Goal: Task Accomplishment & Management: Manage account settings

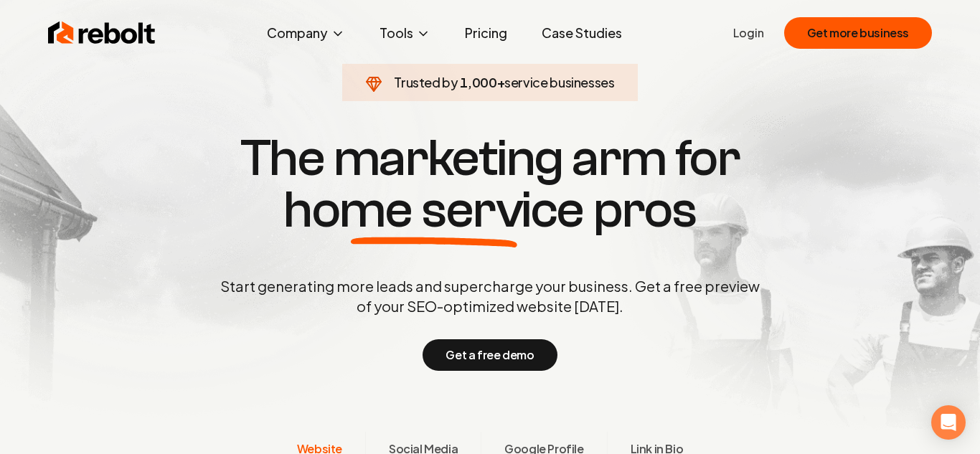
click at [754, 37] on link "Login" at bounding box center [748, 32] width 31 height 17
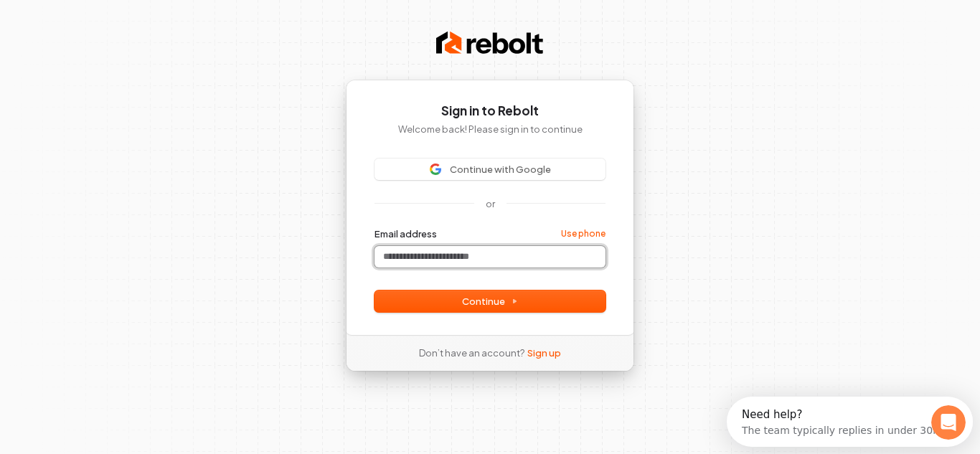
click at [447, 257] on input "Email address" at bounding box center [489, 257] width 231 height 22
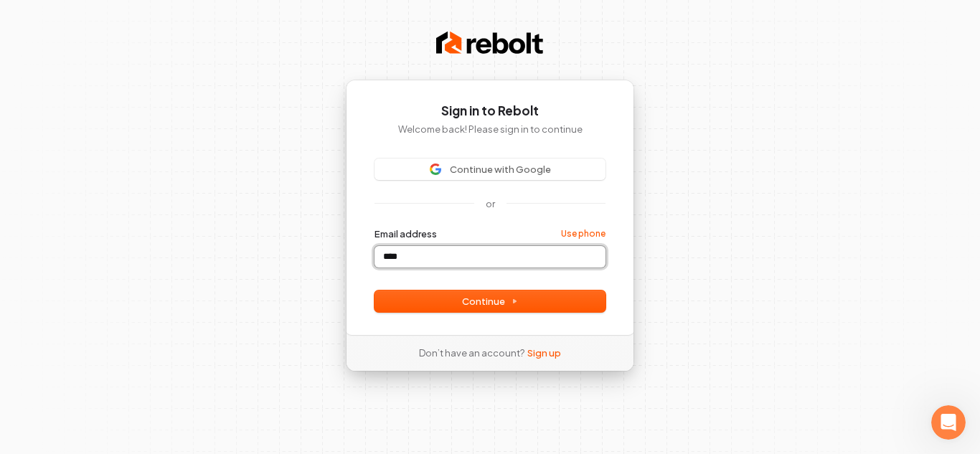
type input "*****"
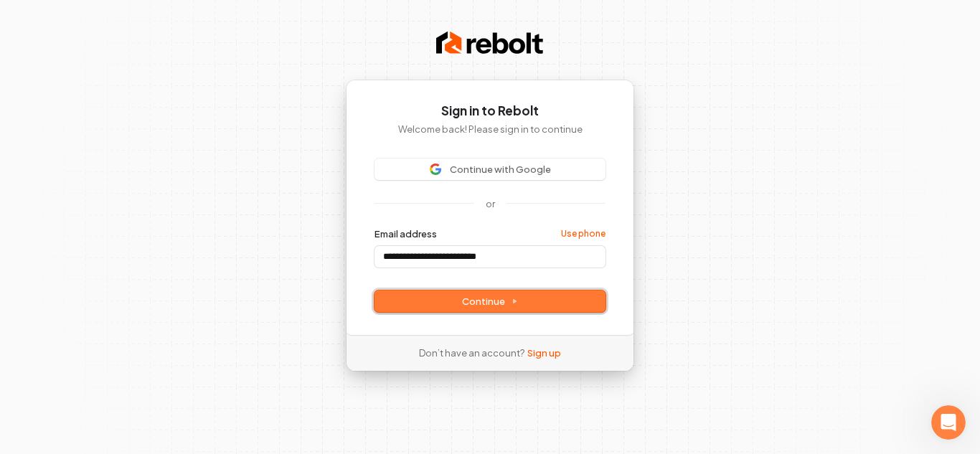
click at [479, 298] on span "Continue" at bounding box center [490, 301] width 56 height 13
type input "**********"
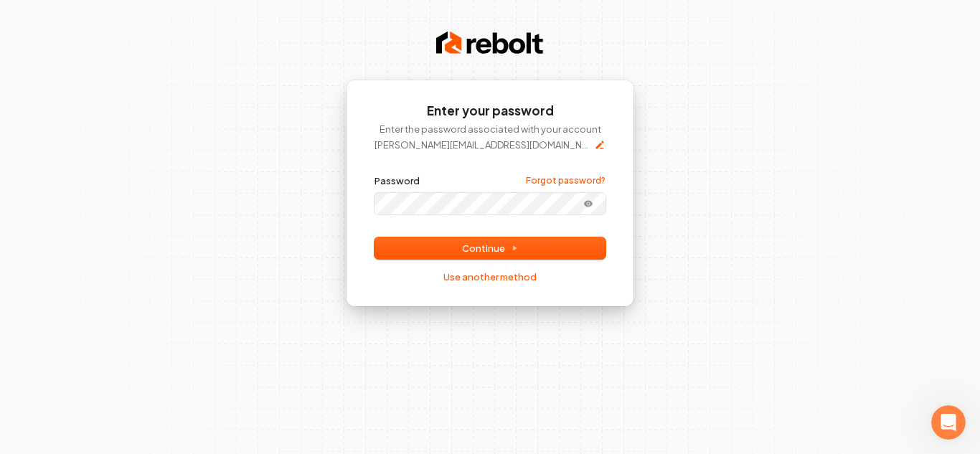
click at [374, 174] on button "submit" at bounding box center [374, 174] width 0 height 0
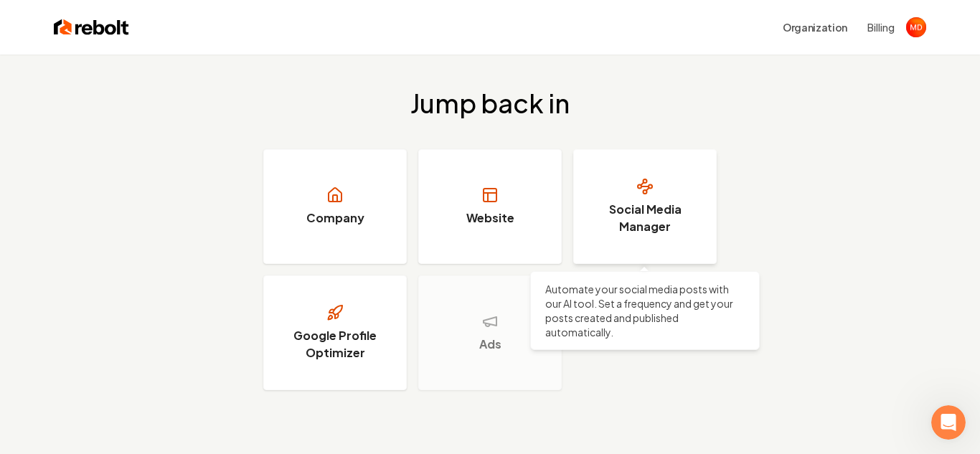
click at [638, 227] on h3 "Social Media Manager" at bounding box center [645, 218] width 108 height 34
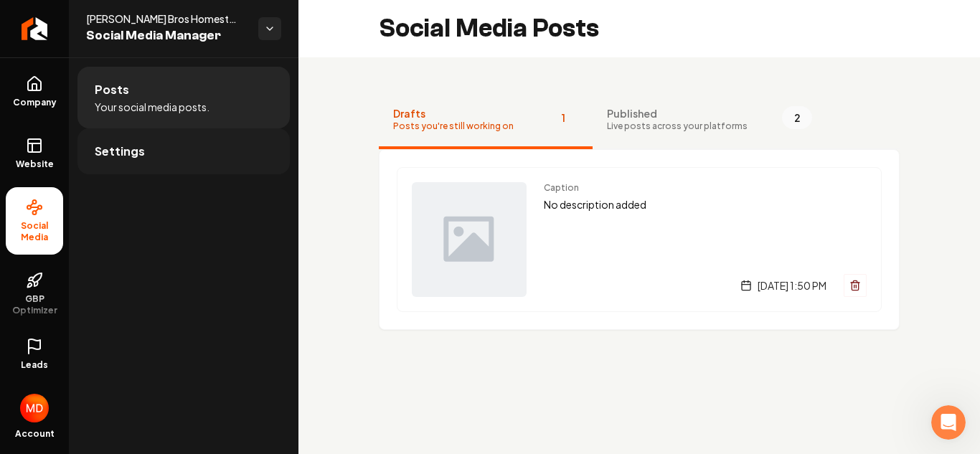
click at [134, 148] on span "Settings" at bounding box center [120, 151] width 50 height 17
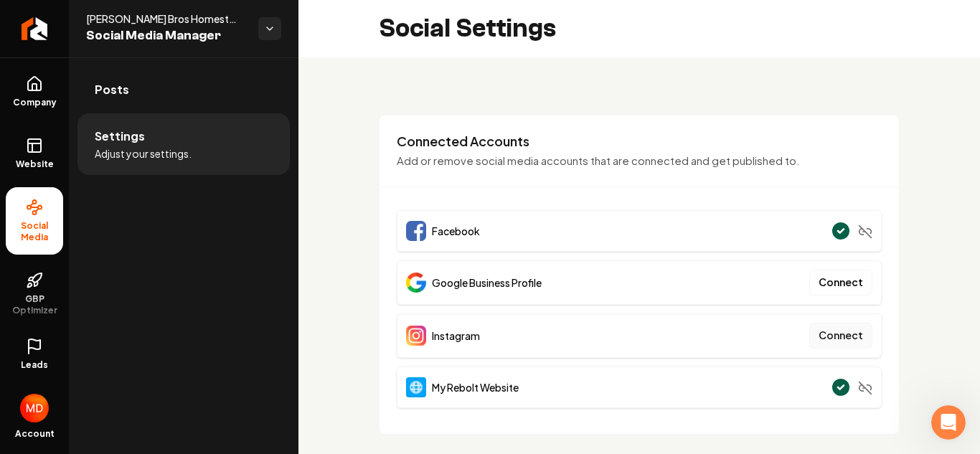
click at [840, 338] on button "Connect" at bounding box center [840, 336] width 63 height 26
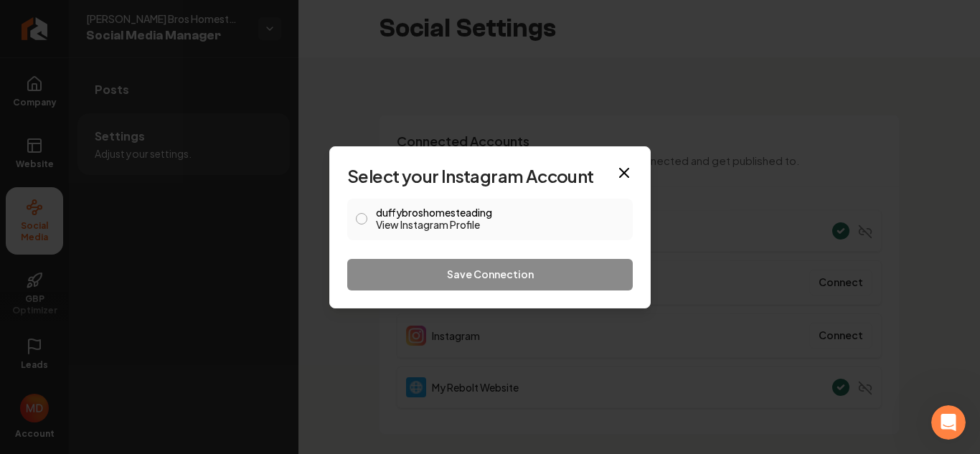
click at [363, 216] on button "duffybroshomesteading View Instagram Profile" at bounding box center [361, 218] width 11 height 11
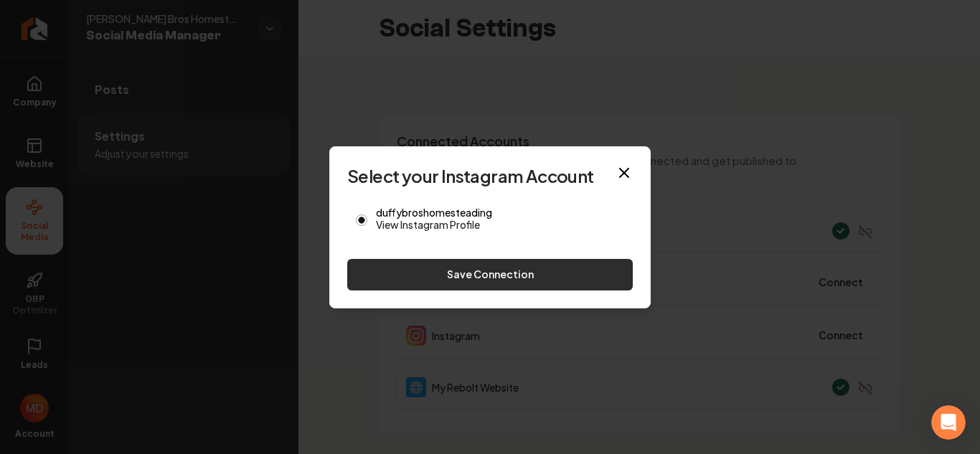
click at [473, 265] on button "Save Connection" at bounding box center [489, 275] width 285 height 32
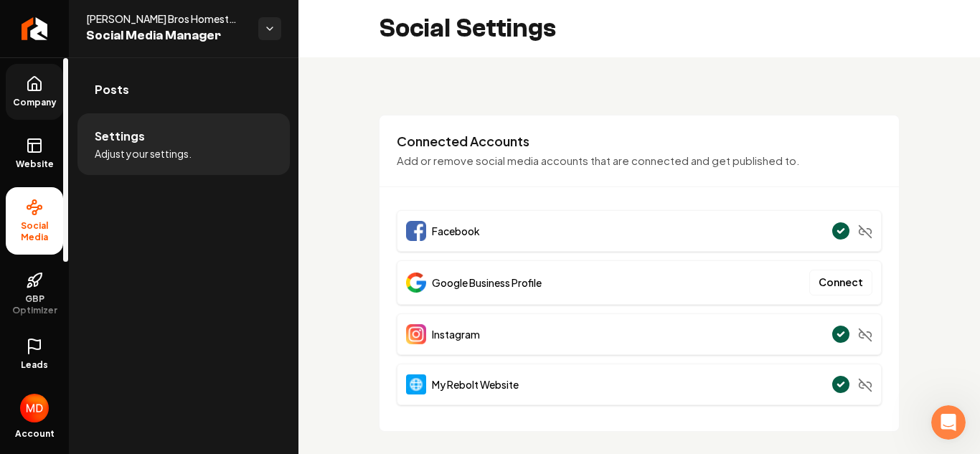
click at [30, 103] on span "Company" at bounding box center [34, 102] width 55 height 11
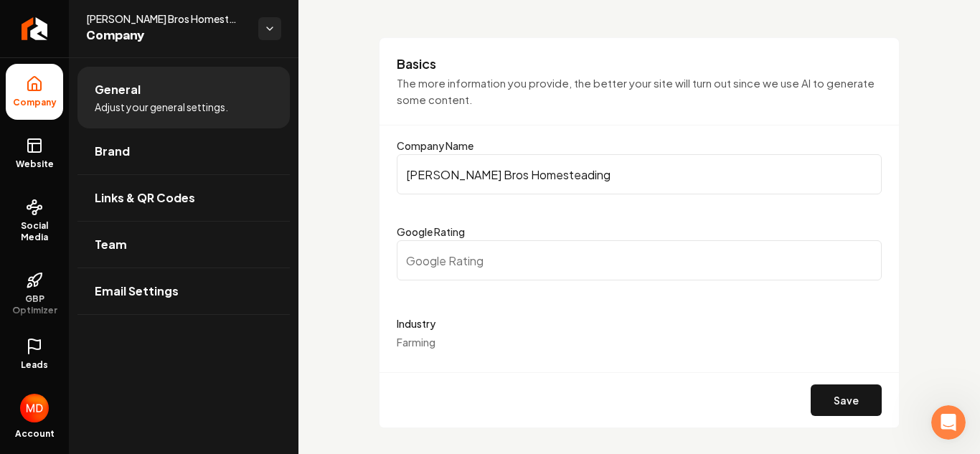
scroll to position [85, 0]
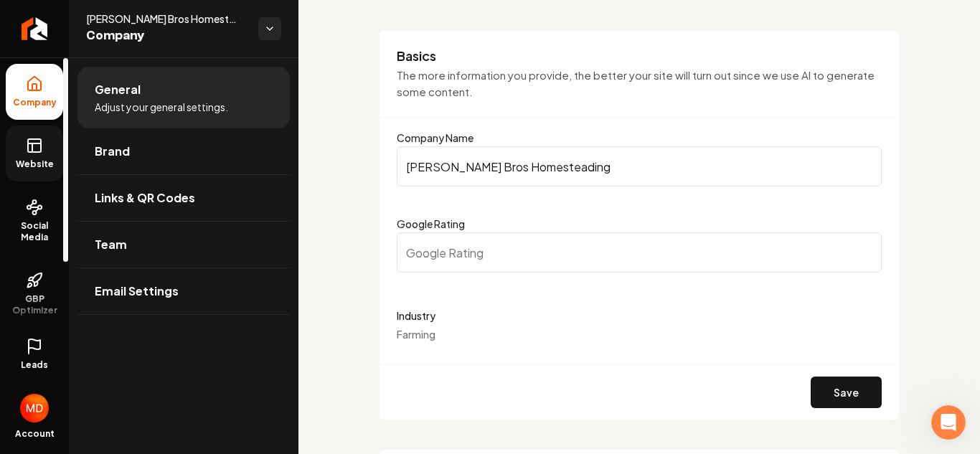
click at [26, 155] on link "Website" at bounding box center [34, 154] width 57 height 56
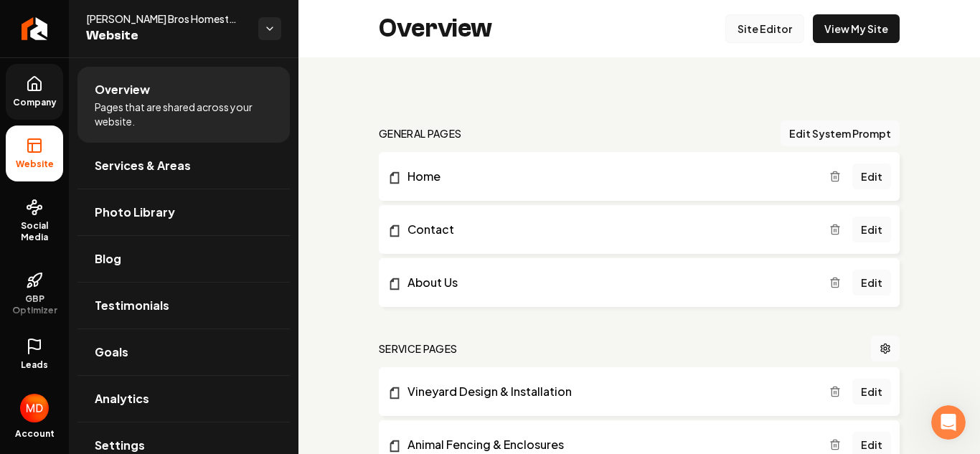
click at [752, 29] on link "Site Editor" at bounding box center [764, 28] width 79 height 29
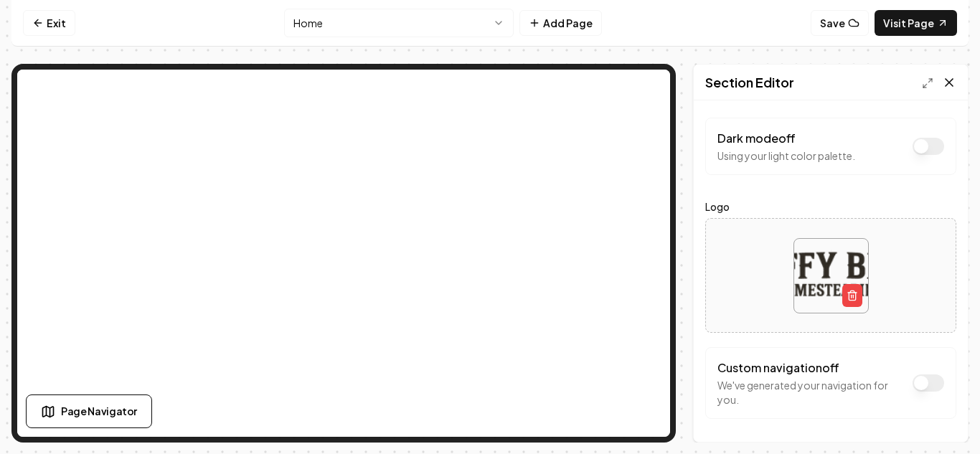
click at [950, 80] on icon at bounding box center [948, 82] width 7 height 7
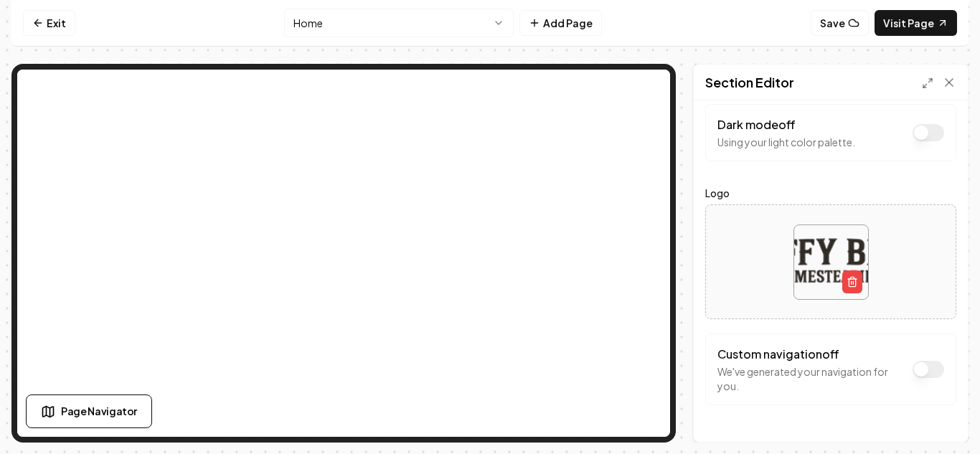
click at [702, 25] on nav "Exit Home Add Page Save Visit Page" at bounding box center [489, 23] width 957 height 47
click at [45, 29] on link "Exit" at bounding box center [49, 23] width 52 height 26
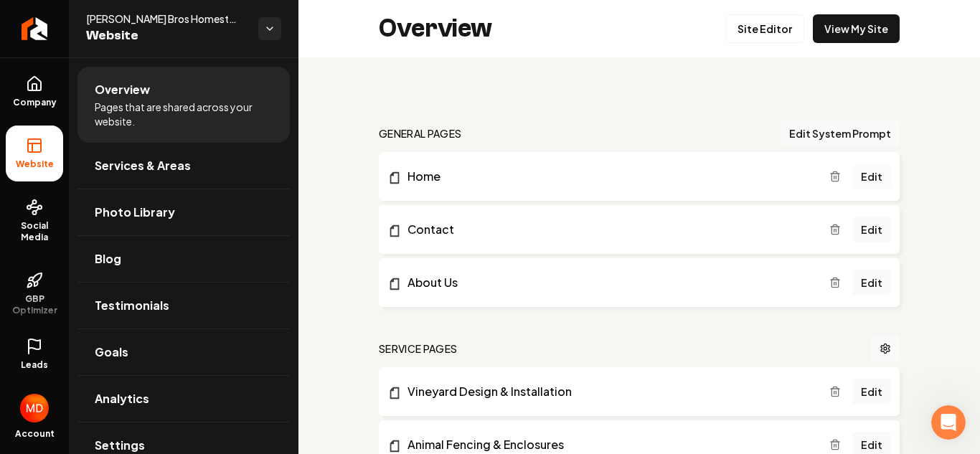
click at [864, 176] on link "Edit" at bounding box center [871, 177] width 39 height 26
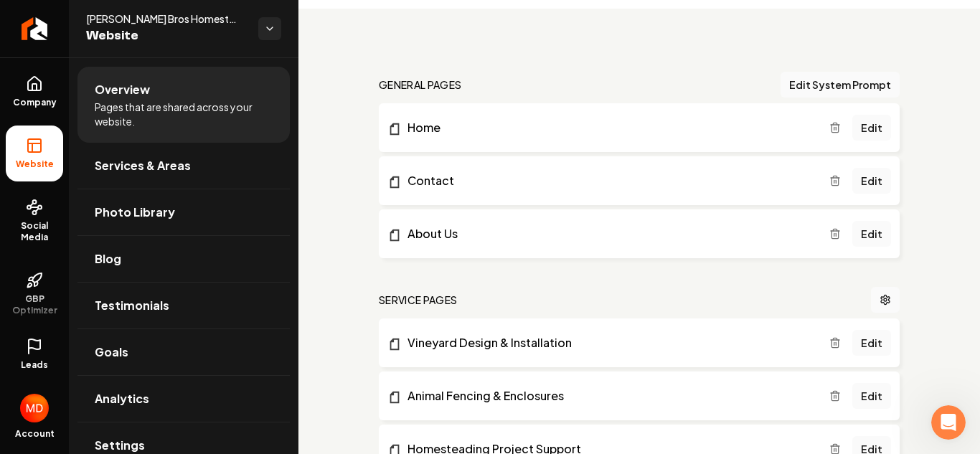
scroll to position [47, 0]
click at [873, 181] on link "Edit" at bounding box center [871, 182] width 39 height 26
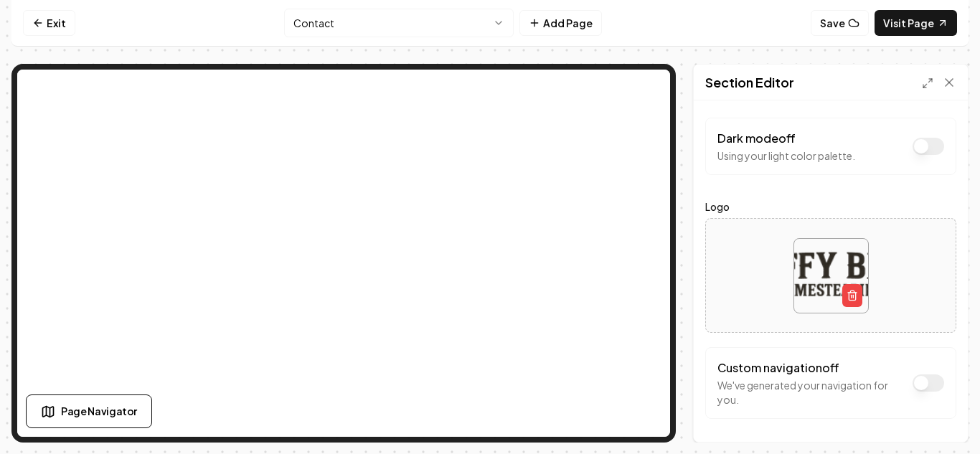
scroll to position [17, 0]
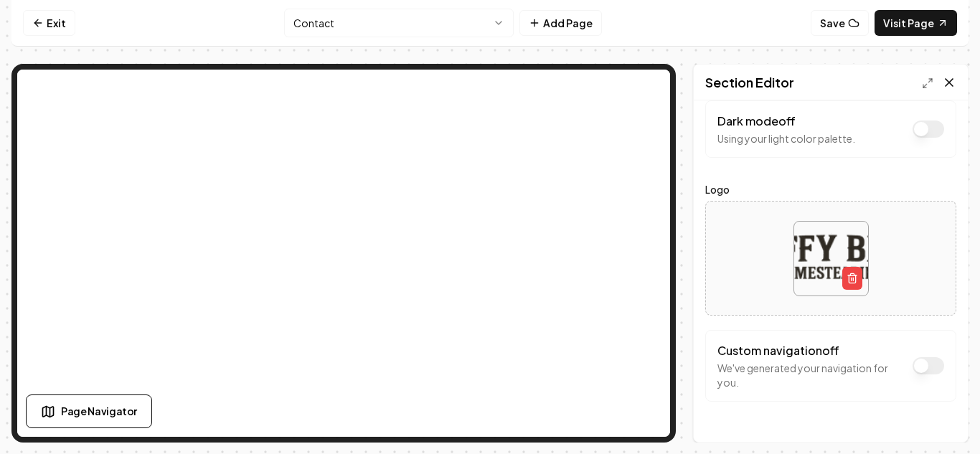
click at [951, 77] on icon at bounding box center [949, 82] width 14 height 14
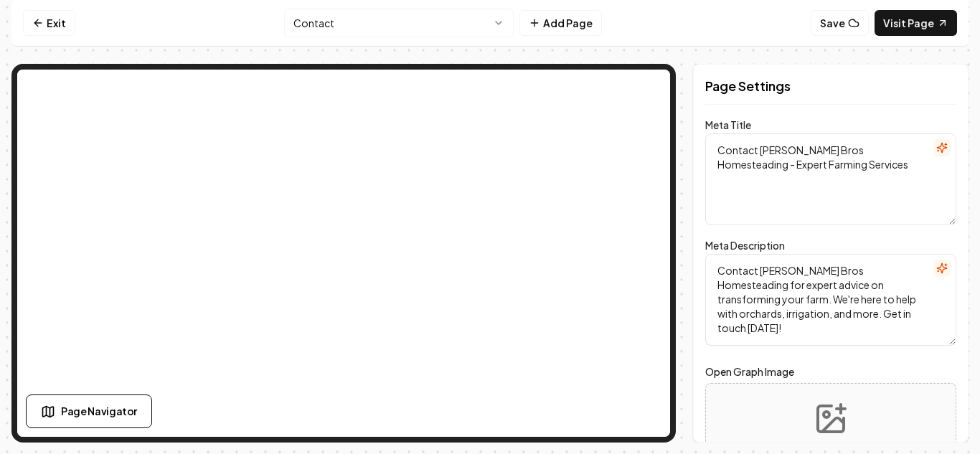
scroll to position [0, 0]
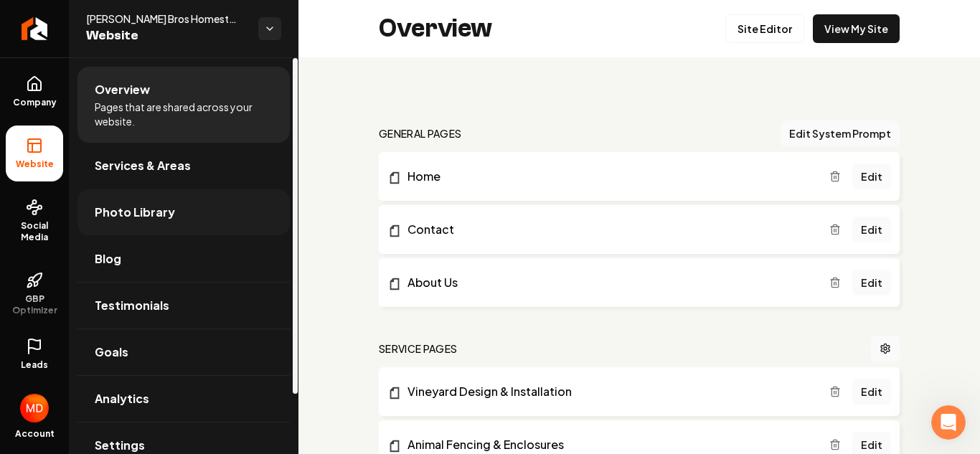
scroll to position [70, 0]
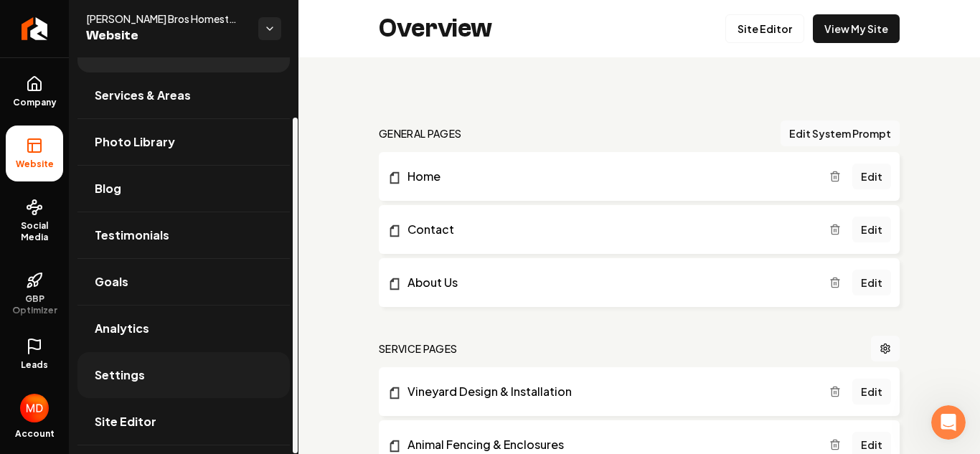
click at [208, 363] on link "Settings" at bounding box center [183, 375] width 212 height 46
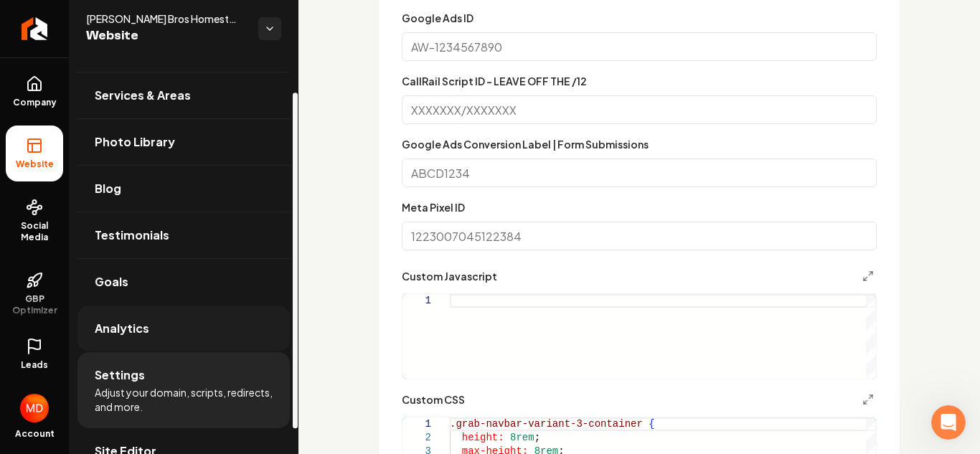
scroll to position [70, 0]
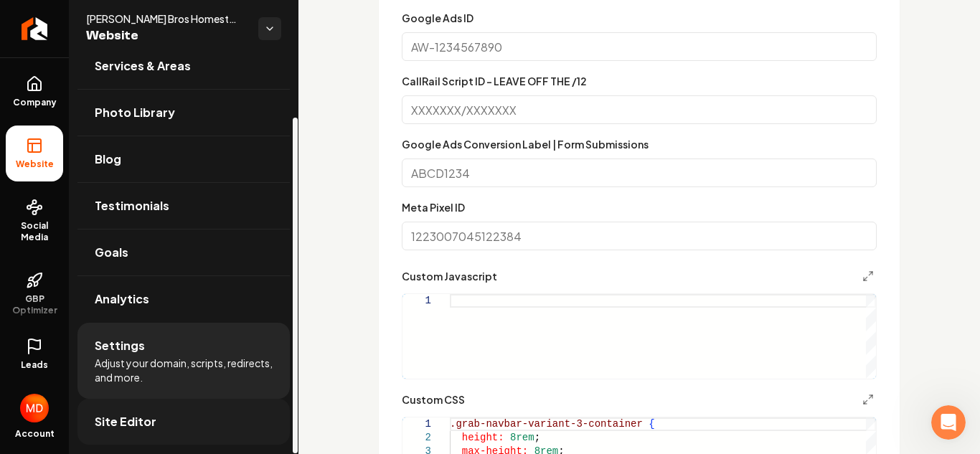
click at [136, 420] on span "Site Editor" at bounding box center [126, 421] width 62 height 17
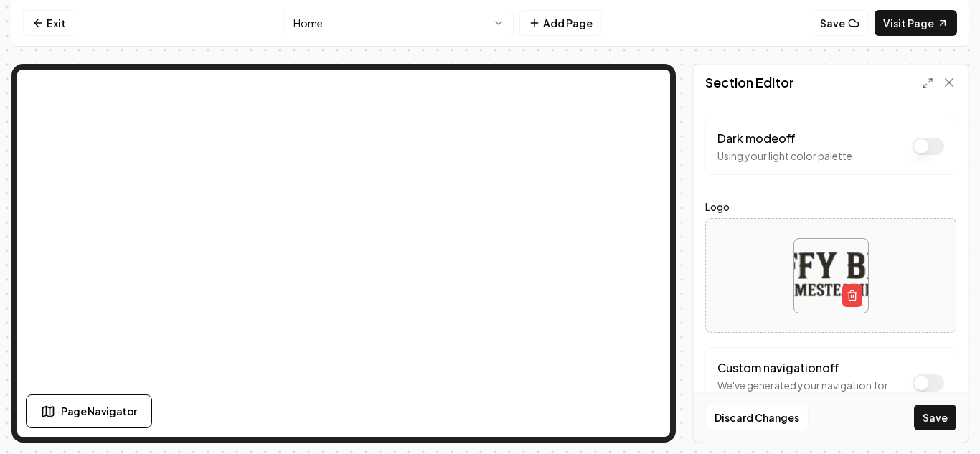
scroll to position [17, 0]
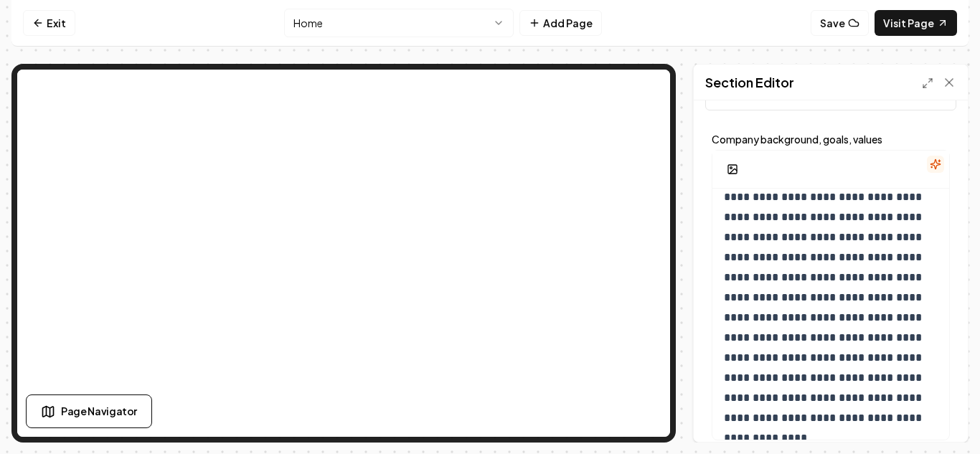
scroll to position [58, 0]
click at [949, 85] on icon at bounding box center [949, 82] width 14 height 14
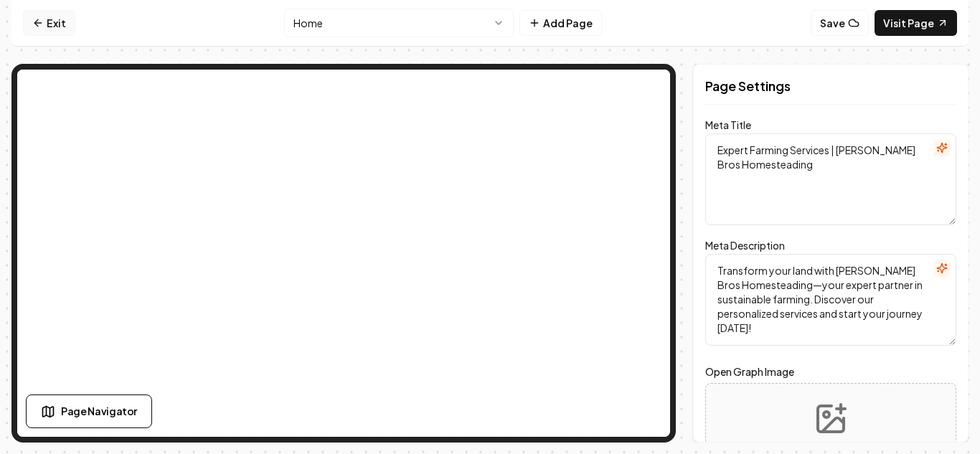
click at [34, 22] on icon at bounding box center [37, 22] width 11 height 11
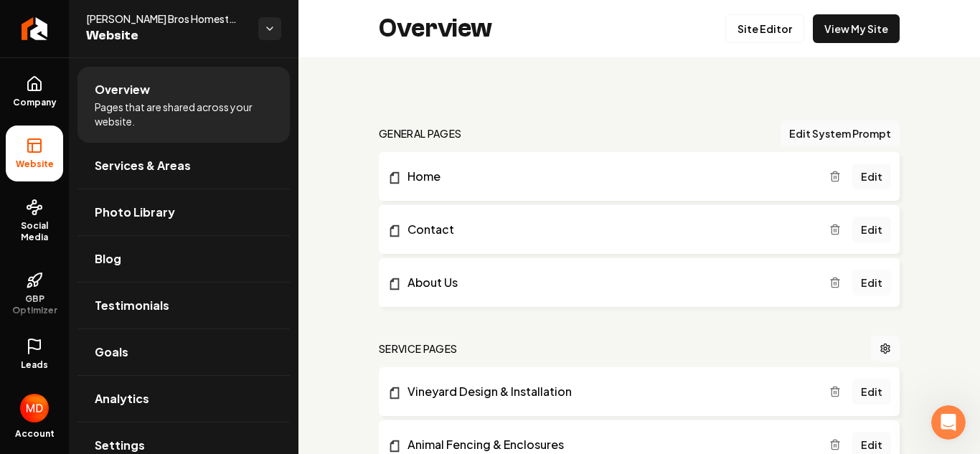
click at [871, 283] on link "Edit" at bounding box center [871, 283] width 39 height 26
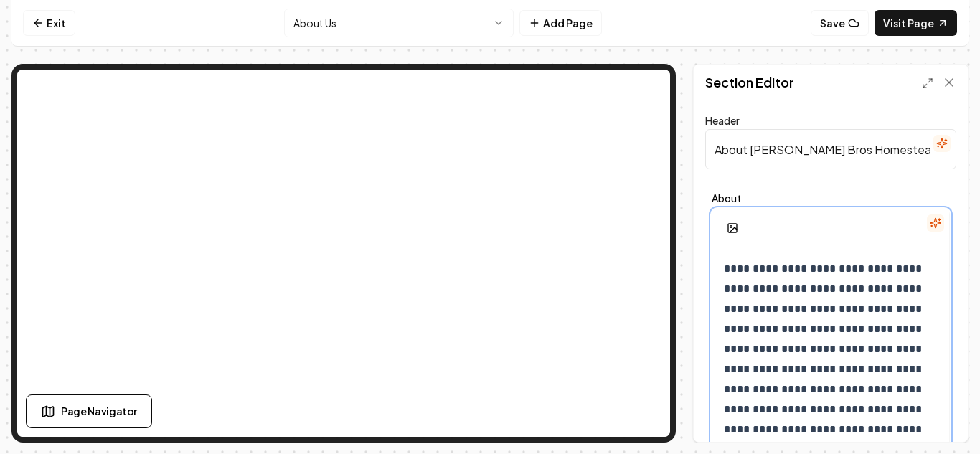
click at [848, 333] on p "**********" at bounding box center [831, 379] width 214 height 241
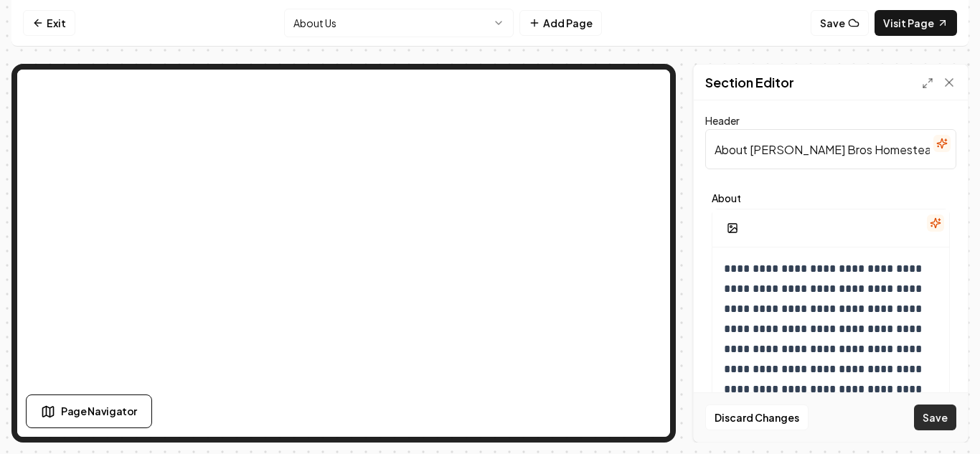
click at [931, 416] on button "Save" at bounding box center [935, 417] width 42 height 26
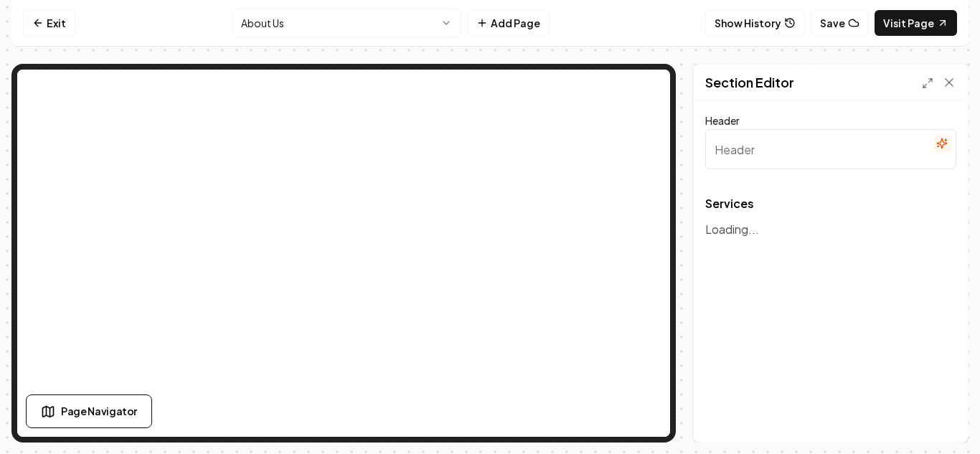
type input "Our Expert Homesteading Services"
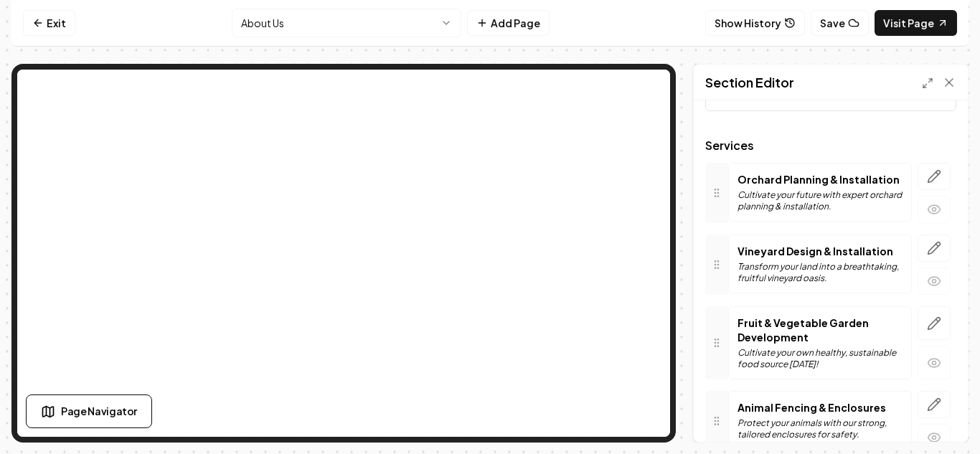
scroll to position [62, 0]
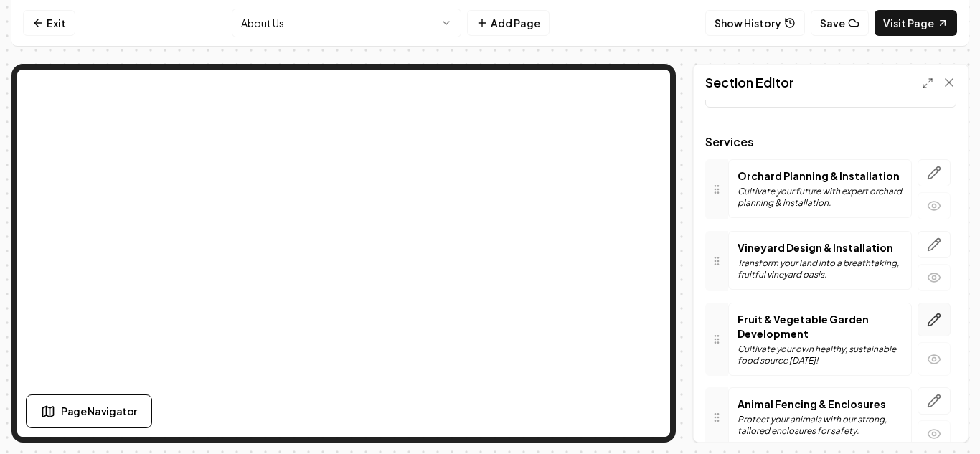
click at [929, 322] on icon "button" at bounding box center [934, 319] width 12 height 12
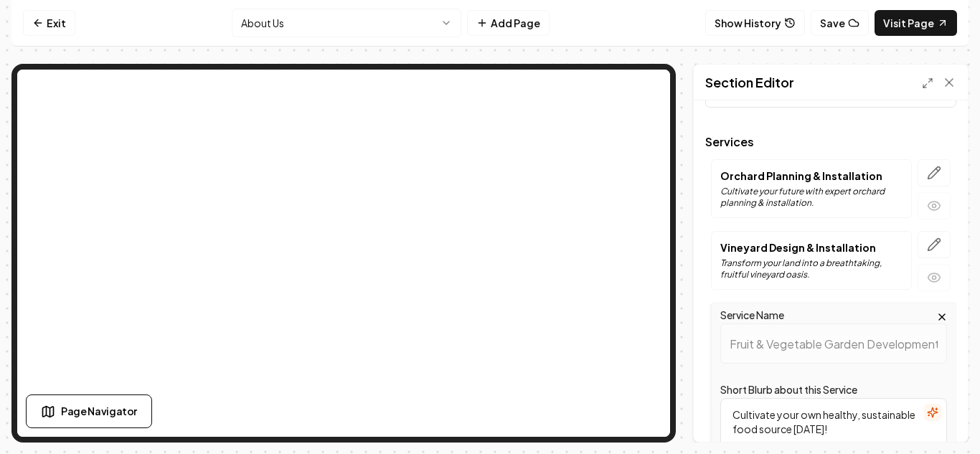
click at [943, 318] on icon "button" at bounding box center [942, 317] width 6 height 6
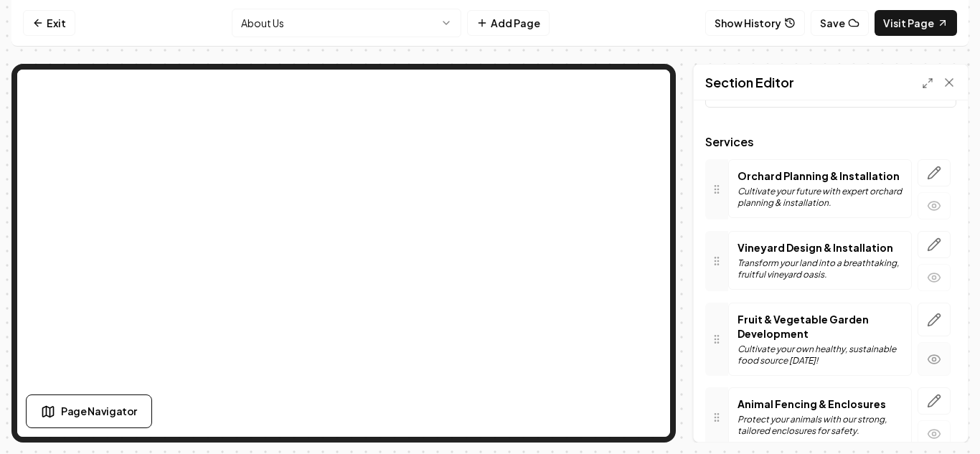
click at [931, 352] on icon "button" at bounding box center [934, 359] width 14 height 14
click at [930, 359] on icon "button" at bounding box center [934, 359] width 14 height 14
click at [929, 358] on icon "button" at bounding box center [934, 359] width 14 height 14
click at [712, 338] on icon at bounding box center [716, 338] width 11 height 11
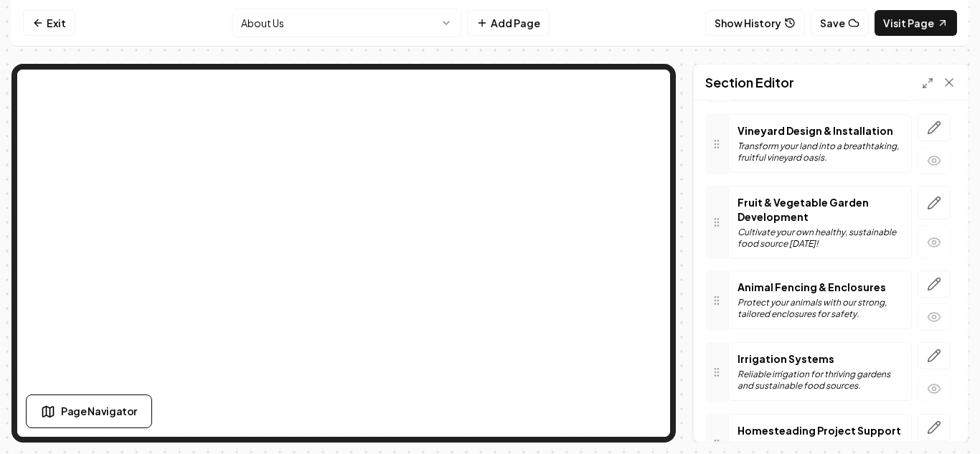
scroll to position [177, 0]
click at [930, 237] on icon "button" at bounding box center [934, 244] width 14 height 14
click at [939, 241] on icon "button" at bounding box center [934, 244] width 12 height 9
click at [927, 202] on icon "button" at bounding box center [934, 204] width 14 height 14
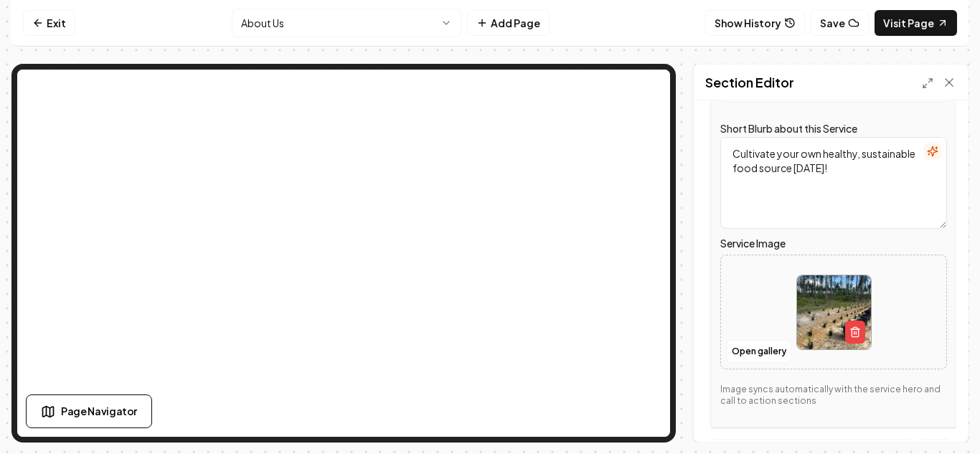
scroll to position [338, 0]
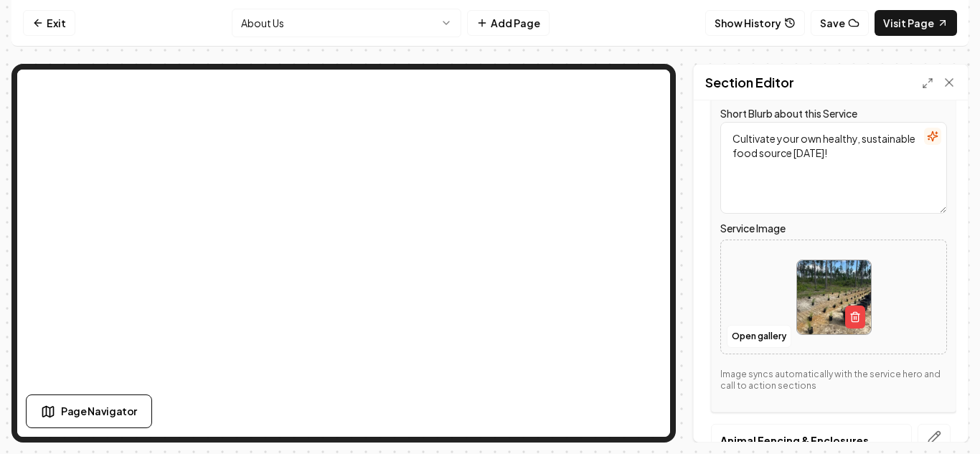
click at [808, 323] on img at bounding box center [834, 297] width 74 height 74
click at [744, 339] on button "Open gallery" at bounding box center [758, 336] width 65 height 23
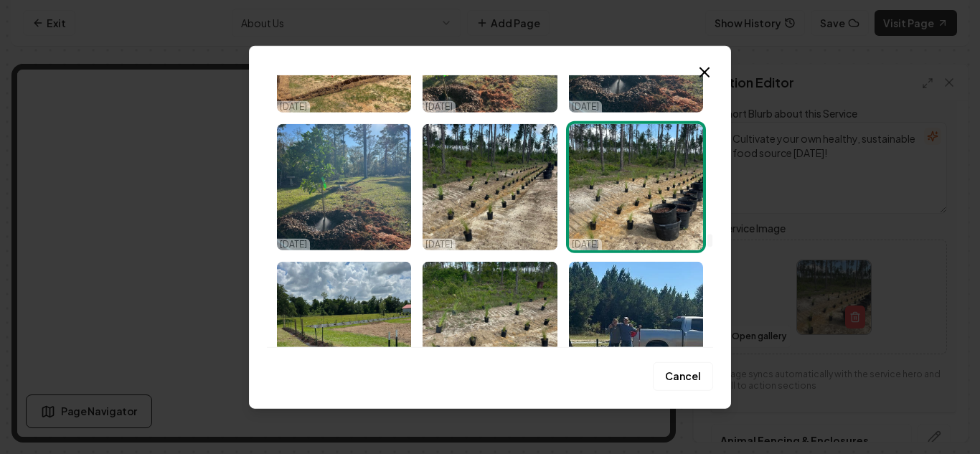
scroll to position [3165, 0]
click at [706, 71] on icon "button" at bounding box center [704, 71] width 9 height 9
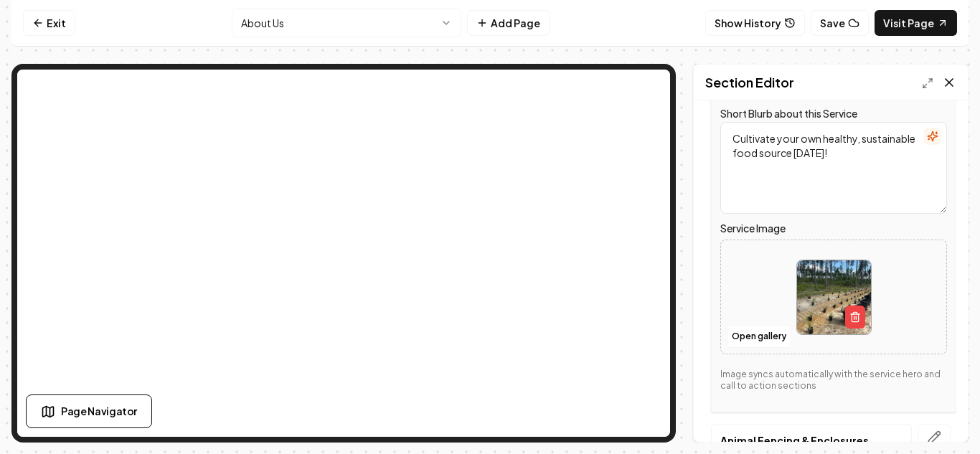
click at [946, 75] on icon at bounding box center [949, 82] width 14 height 14
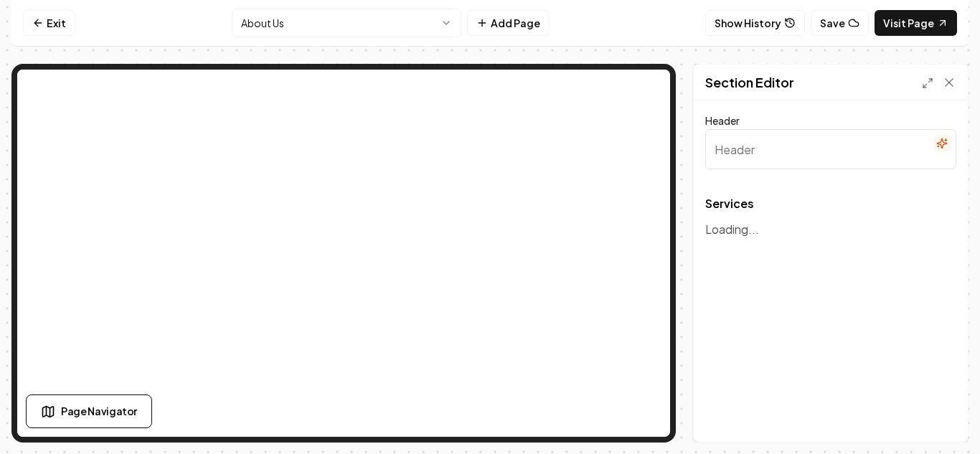
type input "Our Expert Homesteading Services"
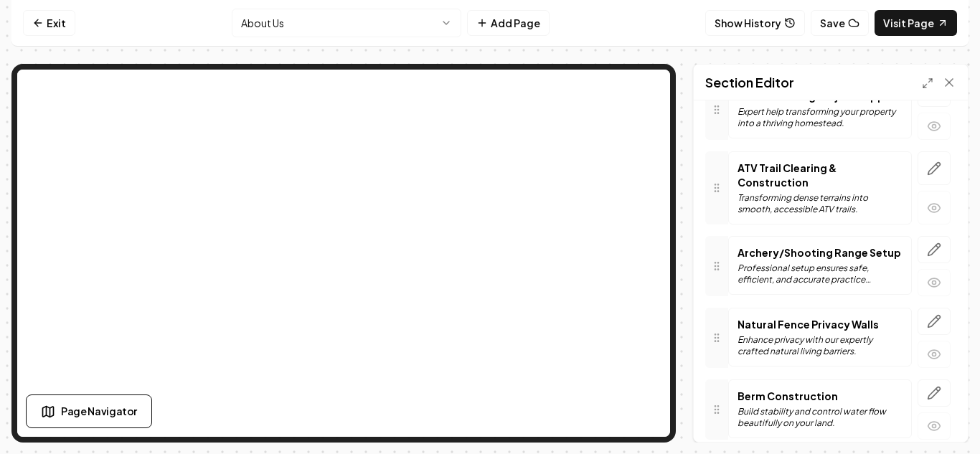
scroll to position [564, 0]
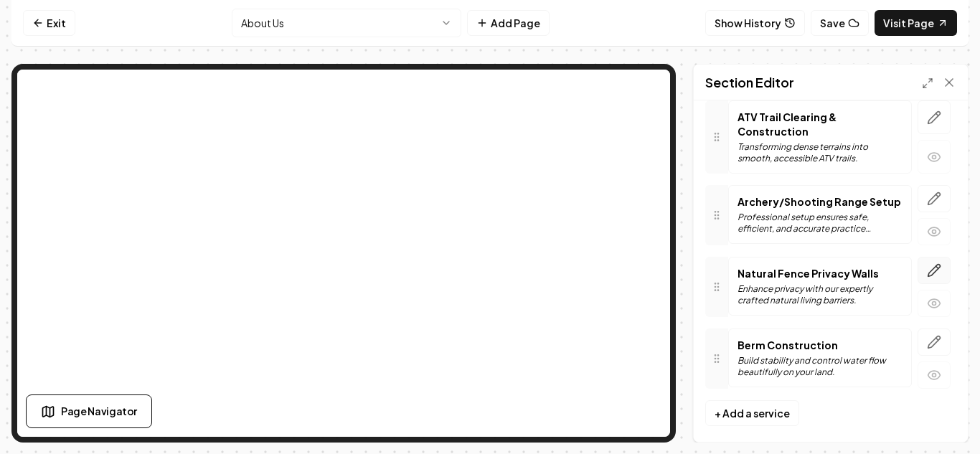
click at [932, 265] on button "button" at bounding box center [933, 270] width 33 height 27
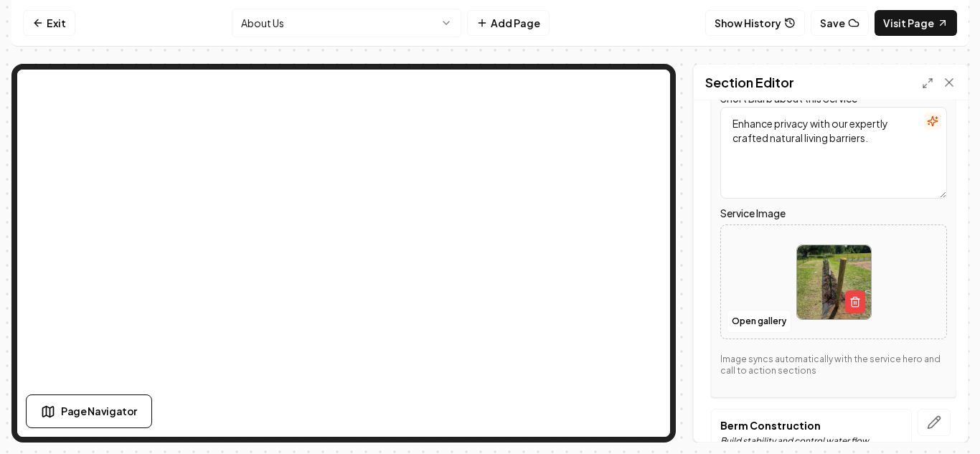
scroll to position [800, 0]
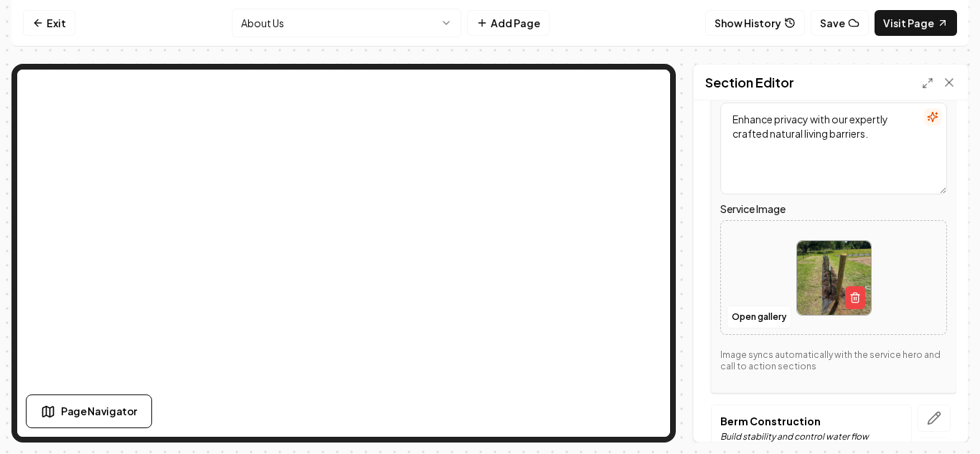
click at [820, 297] on img at bounding box center [834, 278] width 74 height 74
click at [755, 316] on button "Open gallery" at bounding box center [758, 317] width 65 height 23
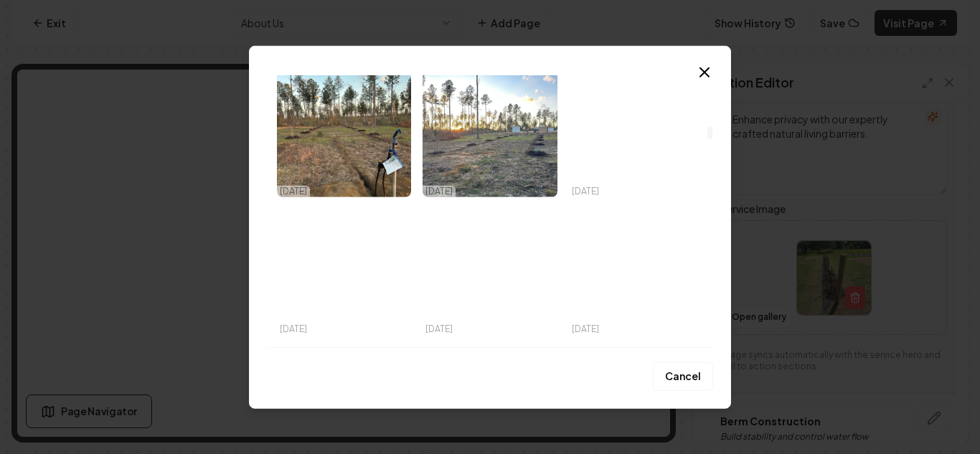
scroll to position [1013, 0]
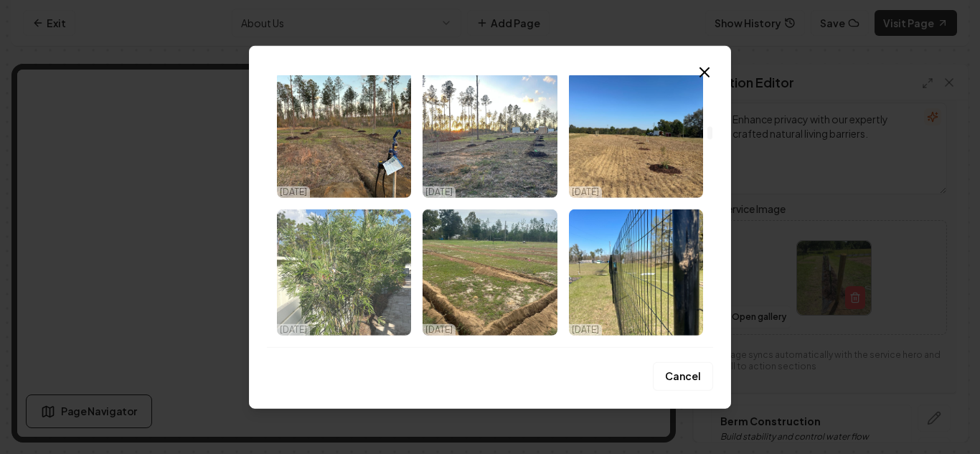
click at [337, 260] on img "Select image image_68e1ed725c7cd75eb8fe23a5.webp" at bounding box center [344, 272] width 134 height 126
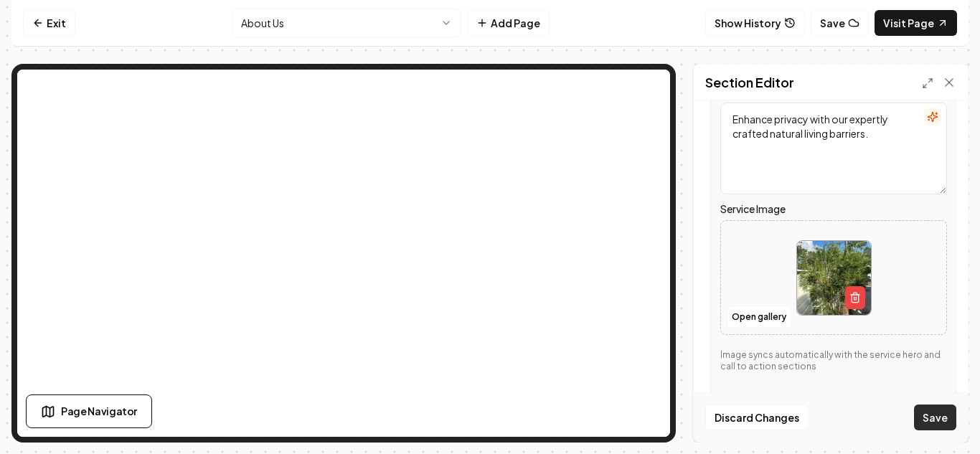
click at [927, 417] on button "Save" at bounding box center [935, 417] width 42 height 26
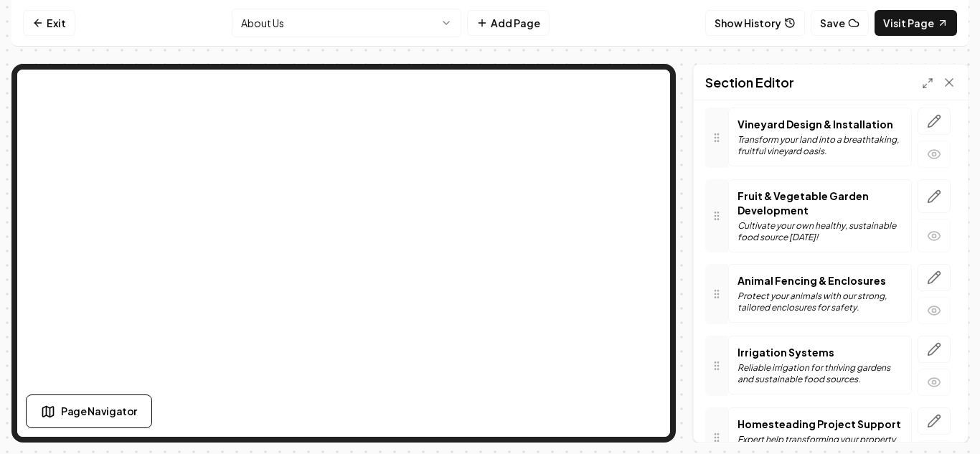
scroll to position [183, 0]
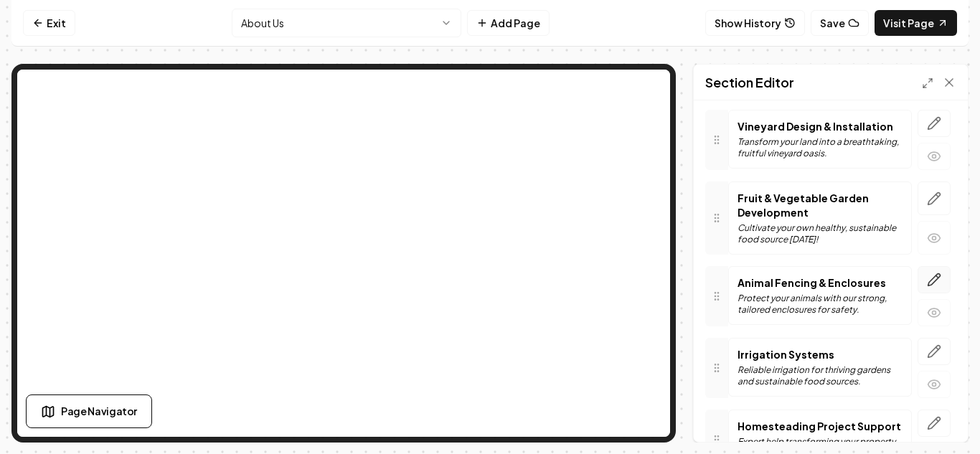
click at [939, 270] on button "button" at bounding box center [933, 279] width 33 height 27
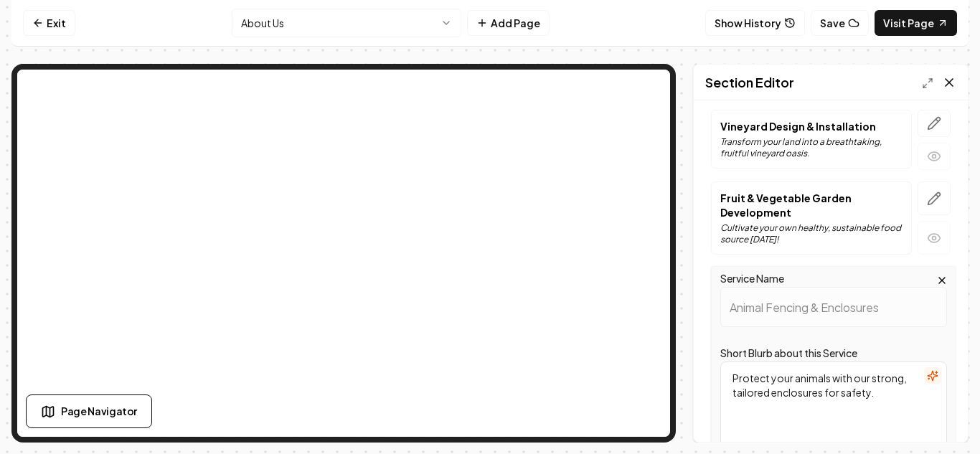
click at [950, 77] on icon at bounding box center [949, 82] width 14 height 14
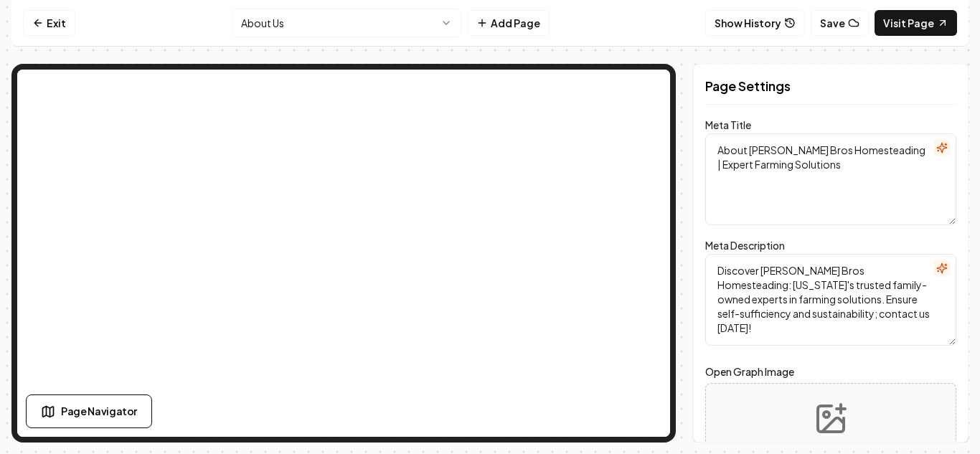
scroll to position [0, 0]
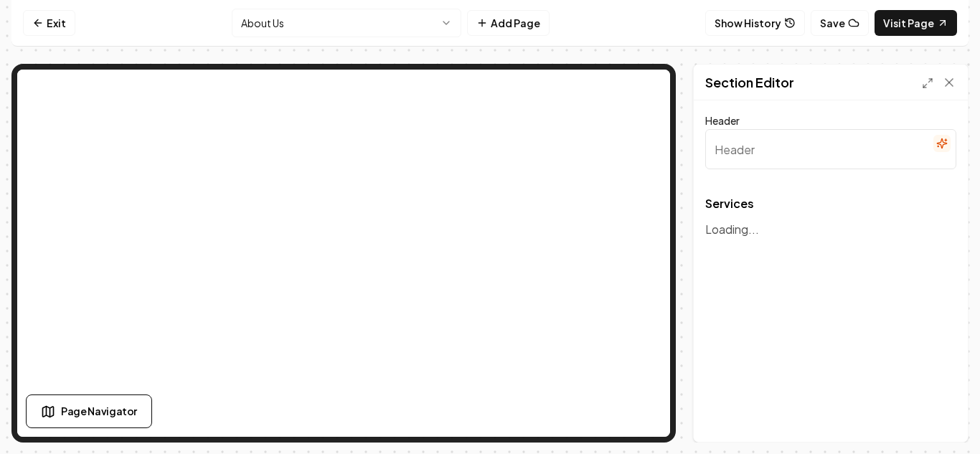
type input "Our Expert Homesteading Services"
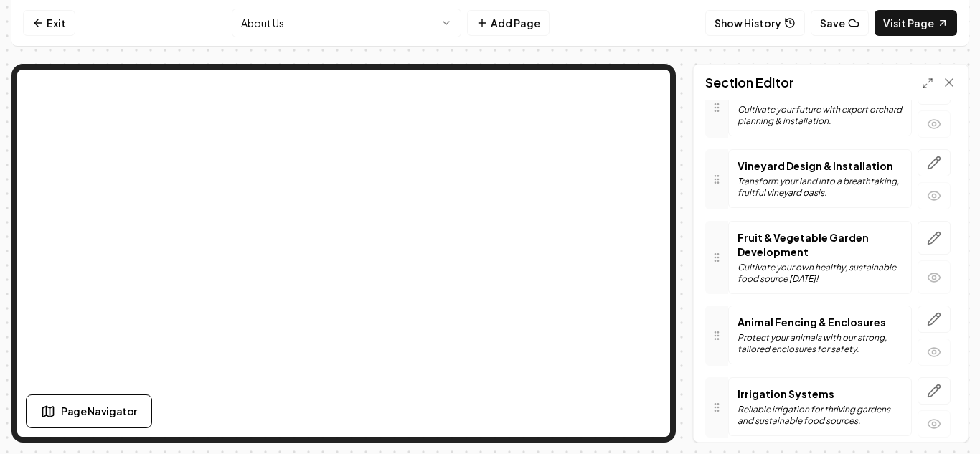
scroll to position [148, 0]
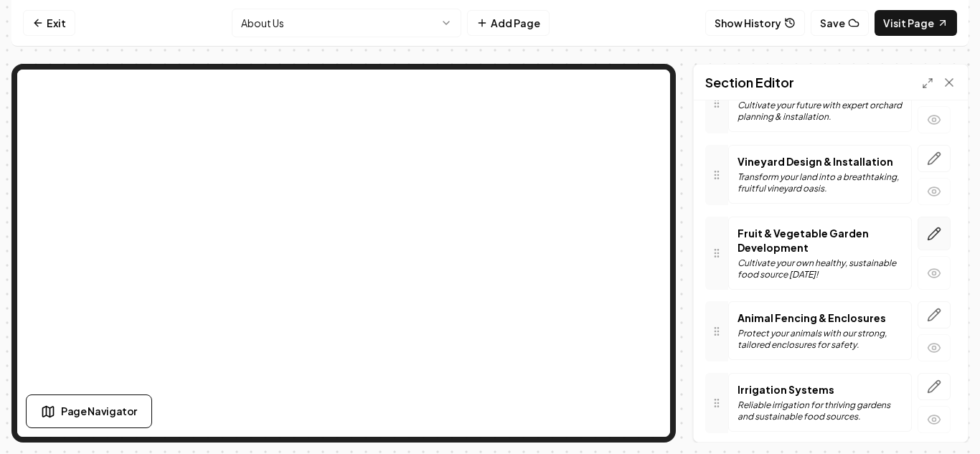
click at [929, 232] on icon "button" at bounding box center [934, 234] width 14 height 14
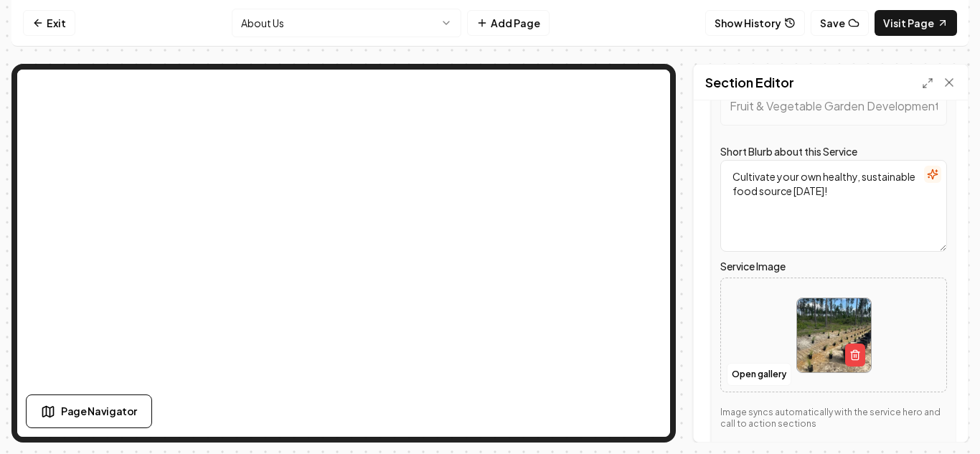
scroll to position [311, 0]
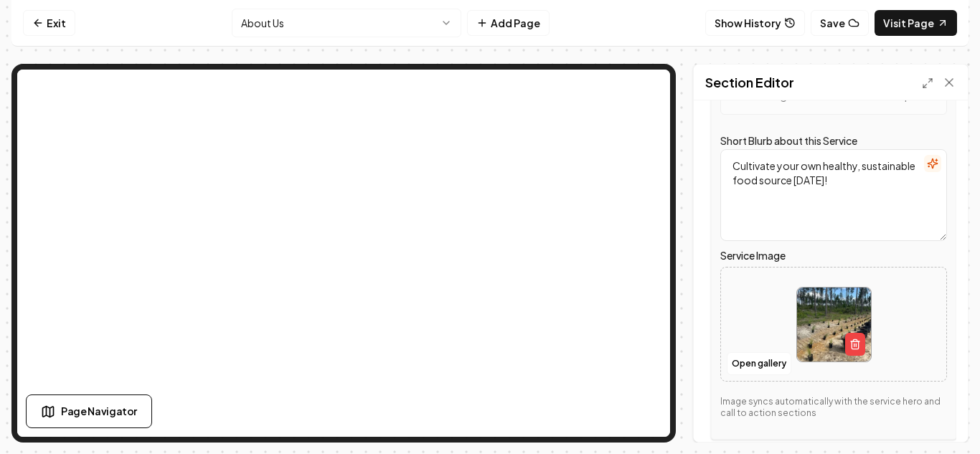
click at [805, 347] on img at bounding box center [834, 325] width 74 height 74
click at [755, 364] on button "Open gallery" at bounding box center [758, 363] width 65 height 23
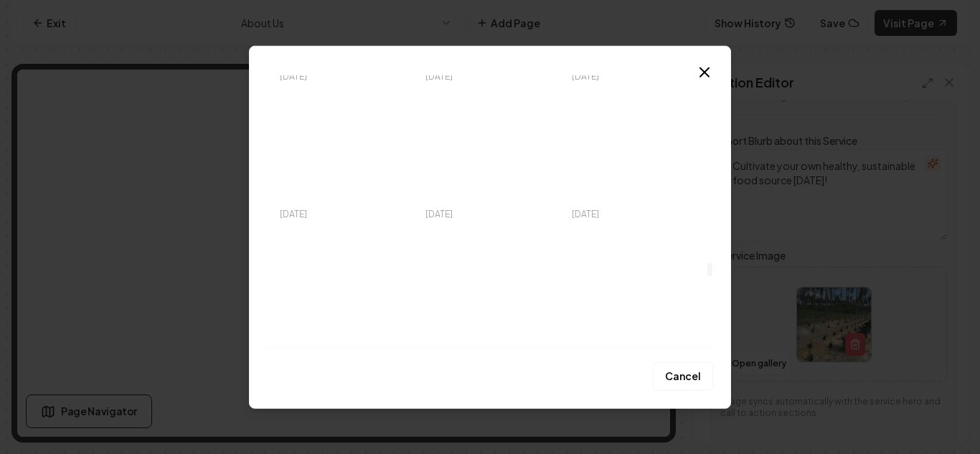
scroll to position [3747, 0]
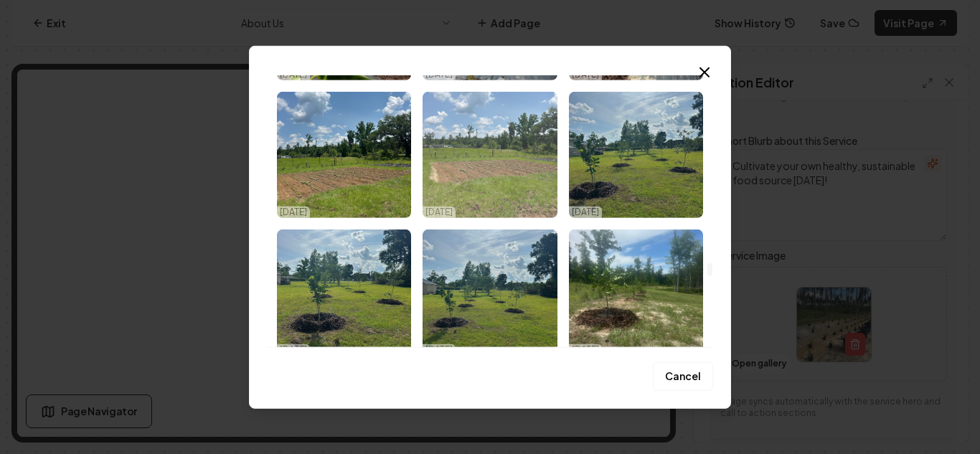
click at [483, 184] on img "Select image image_68e1e82b5c7cd75eb8e5553f.webp" at bounding box center [489, 154] width 134 height 126
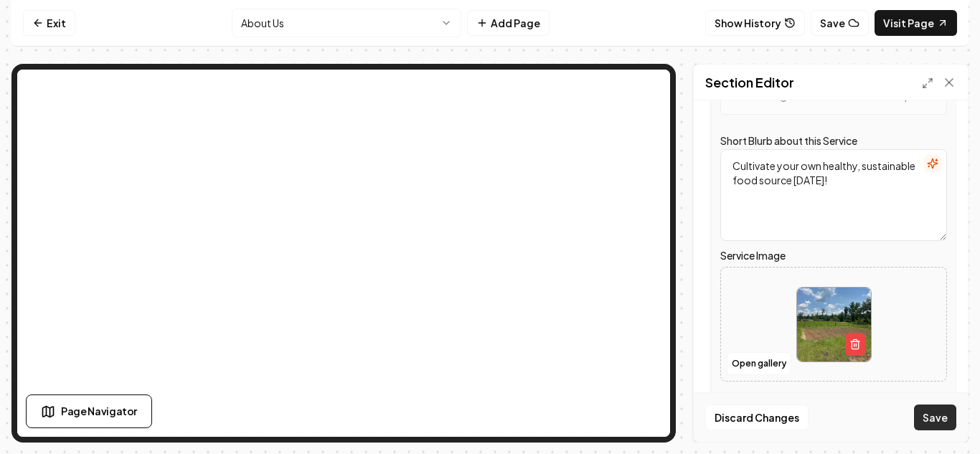
click at [931, 427] on button "Save" at bounding box center [935, 417] width 42 height 26
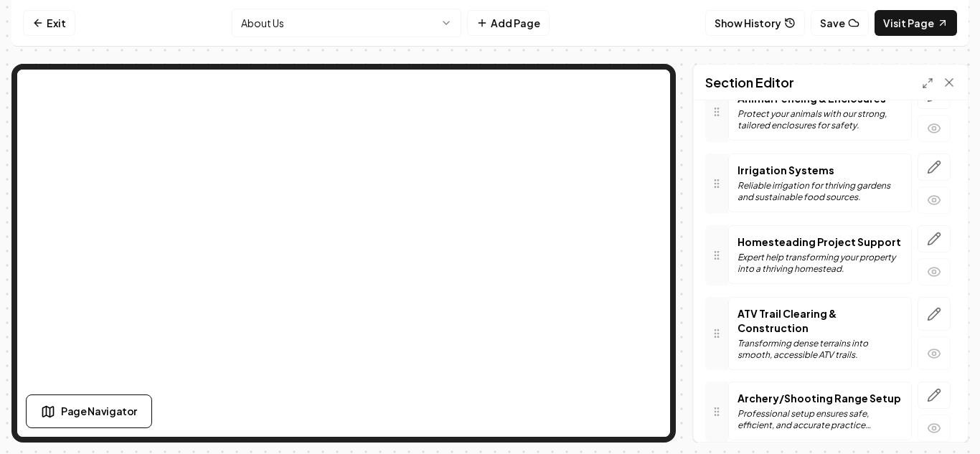
scroll to position [361, 0]
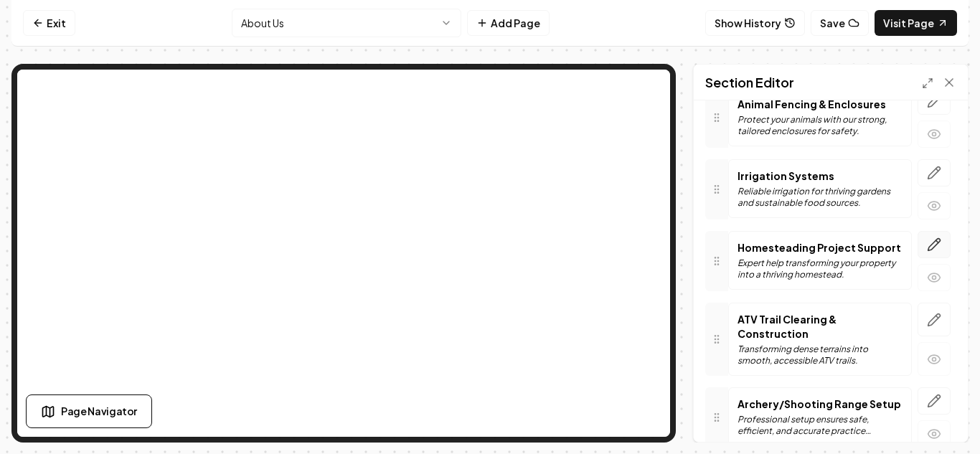
click at [930, 252] on icon "button" at bounding box center [934, 244] width 14 height 14
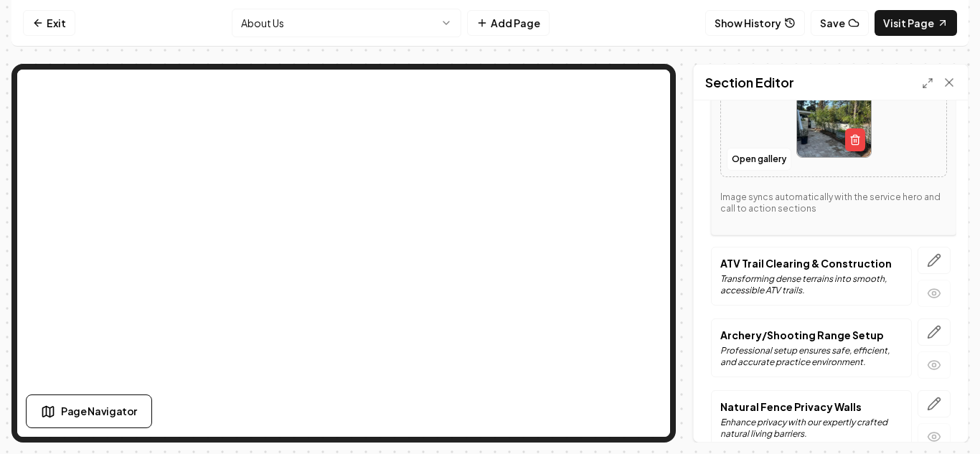
scroll to position [737, 0]
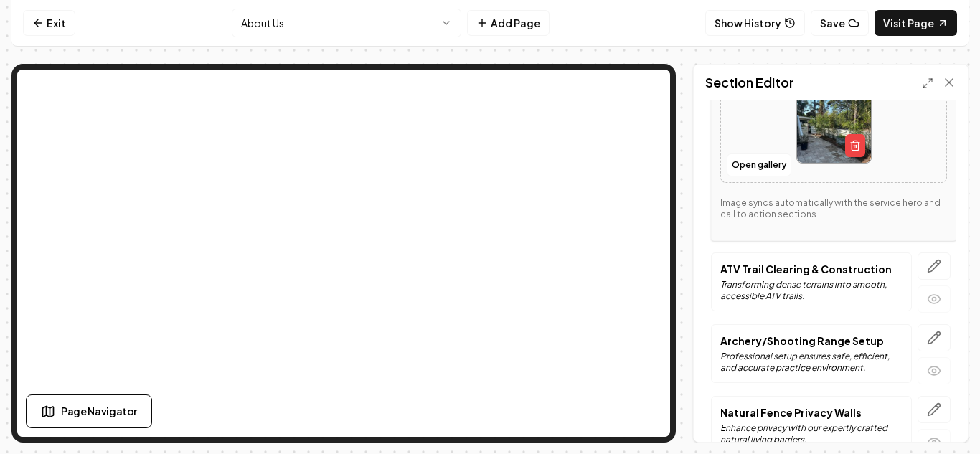
click at [827, 144] on img at bounding box center [834, 126] width 74 height 74
click at [745, 171] on button "Open gallery" at bounding box center [758, 164] width 65 height 23
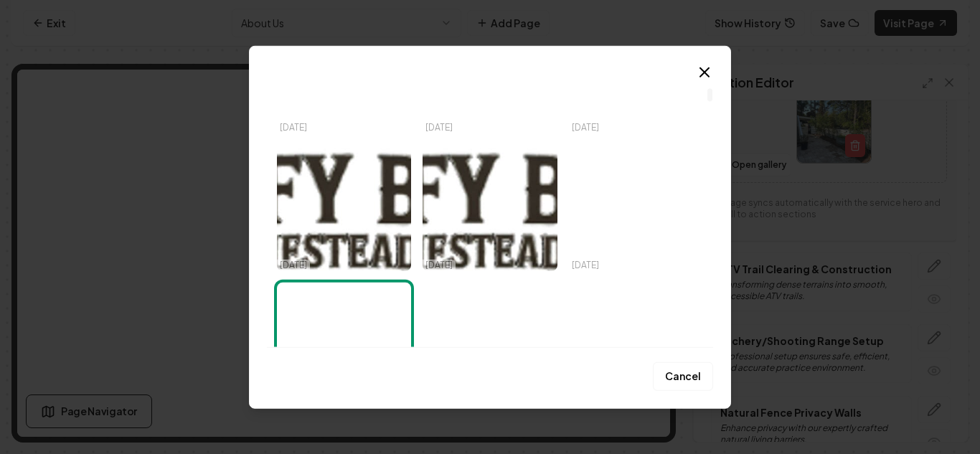
scroll to position [254, 0]
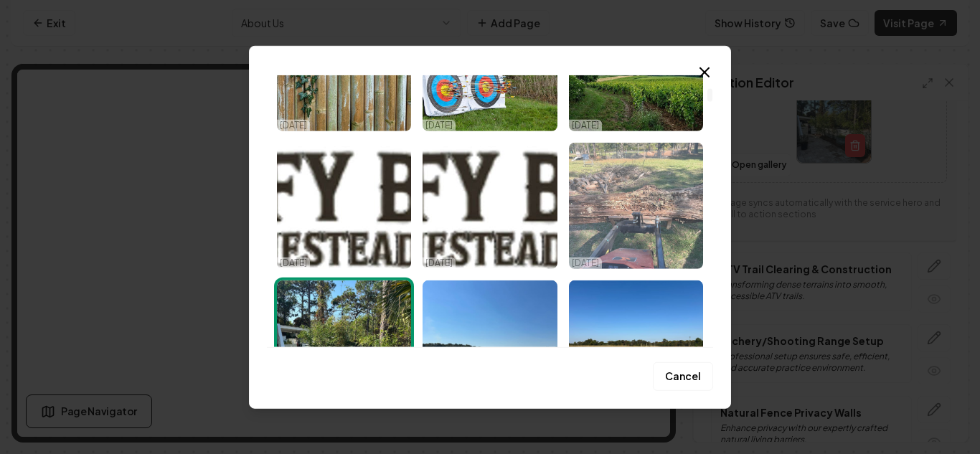
click at [618, 174] on img "Select image image_68e1ed725c7cd75eb8fe22e2.webp" at bounding box center [636, 205] width 134 height 126
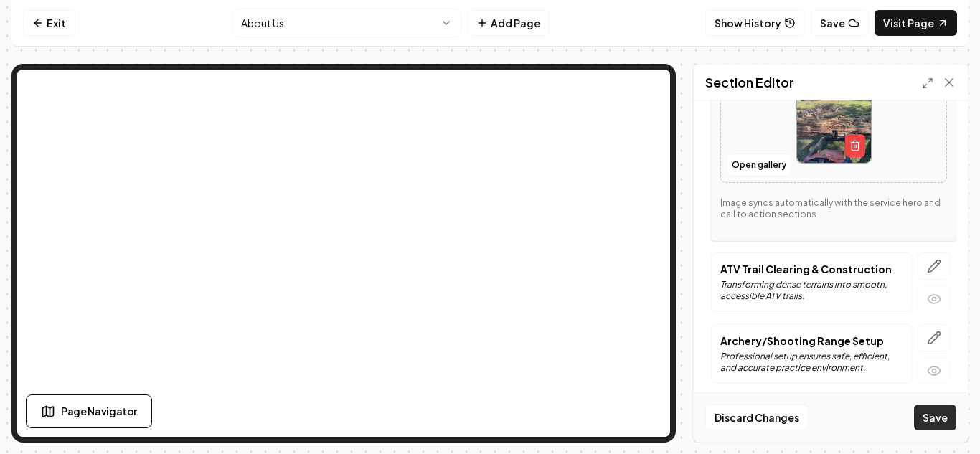
click at [929, 417] on button "Save" at bounding box center [935, 417] width 42 height 26
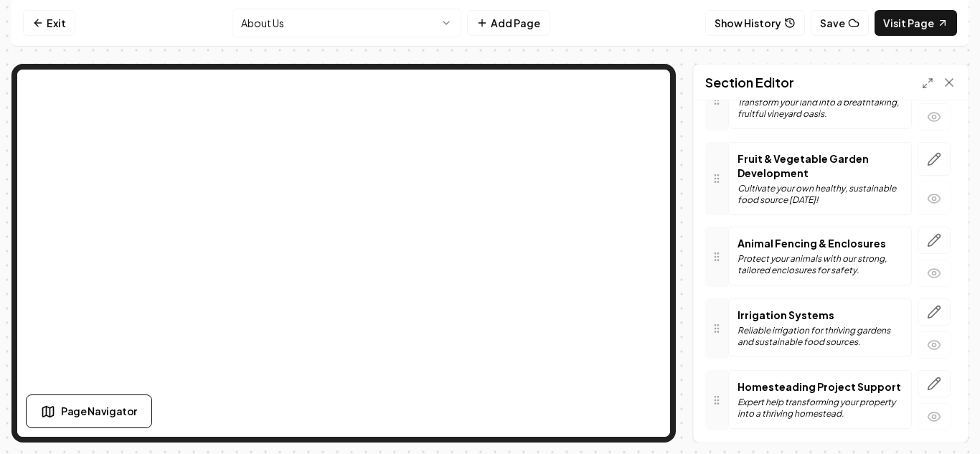
scroll to position [195, 0]
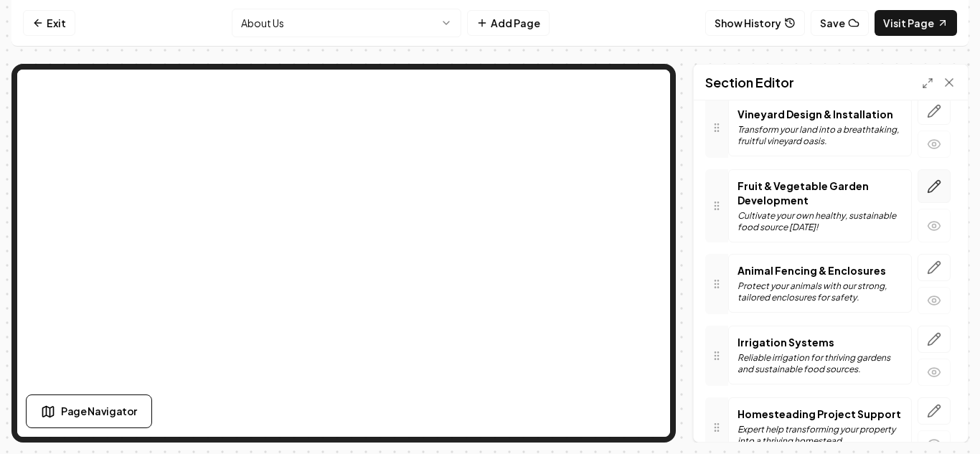
click at [929, 186] on icon "button" at bounding box center [934, 186] width 14 height 14
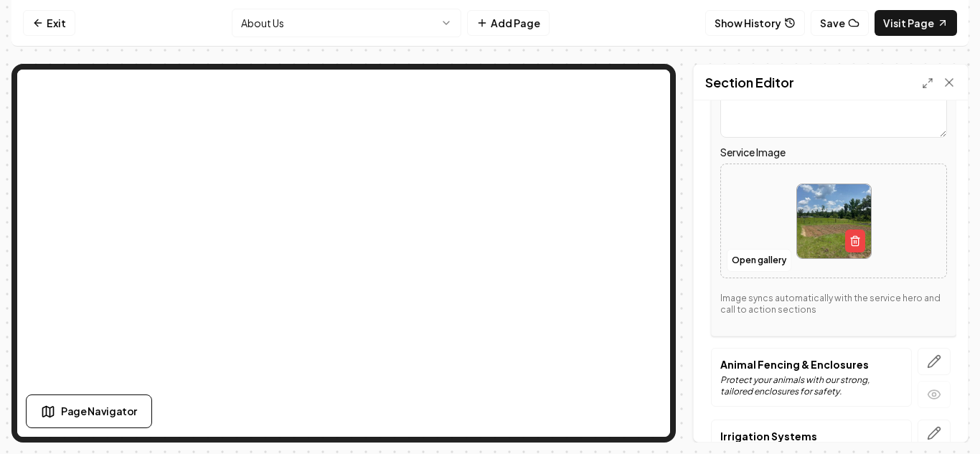
scroll to position [416, 0]
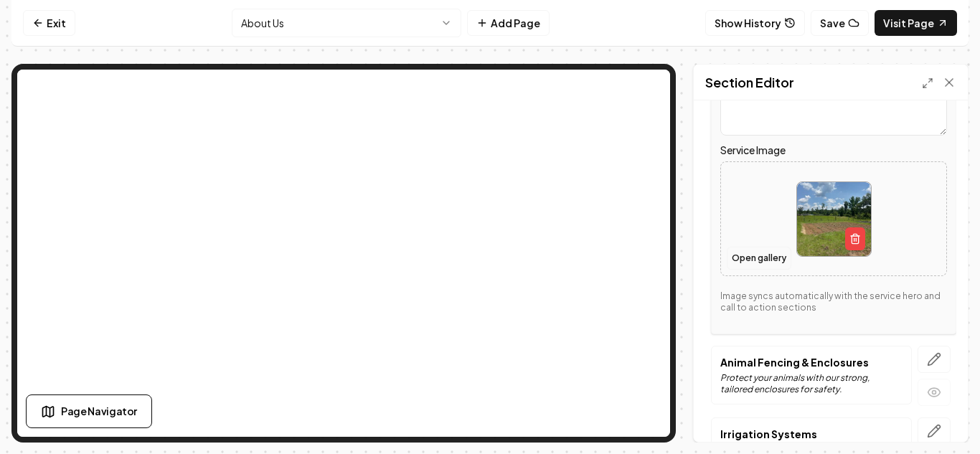
click at [767, 260] on button "Open gallery" at bounding box center [758, 258] width 65 height 23
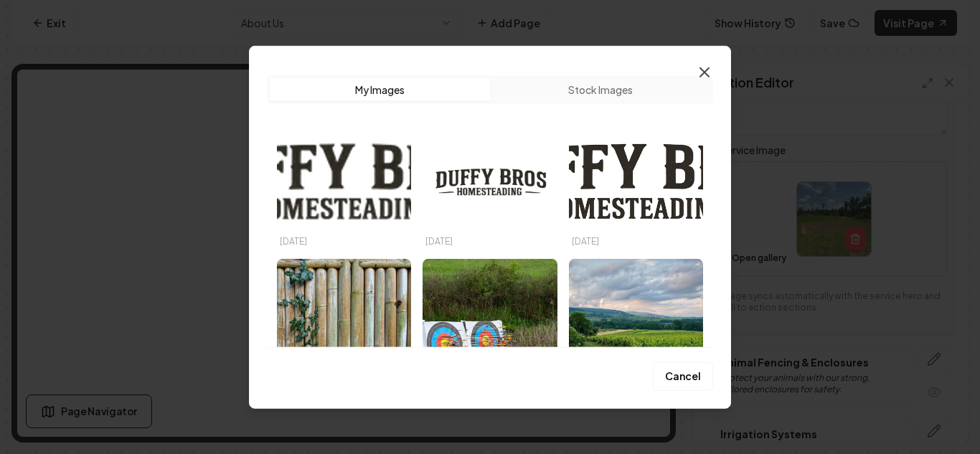
click at [705, 68] on icon "button" at bounding box center [704, 71] width 17 height 17
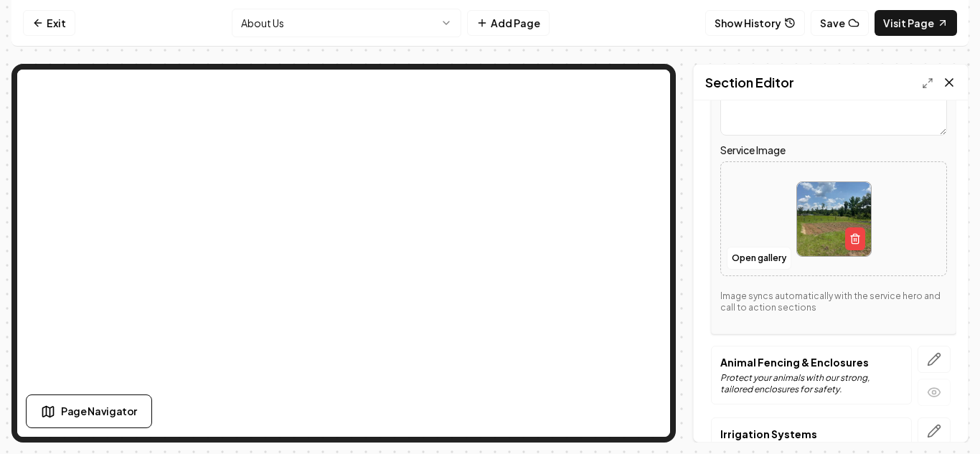
click at [947, 78] on icon at bounding box center [949, 82] width 14 height 14
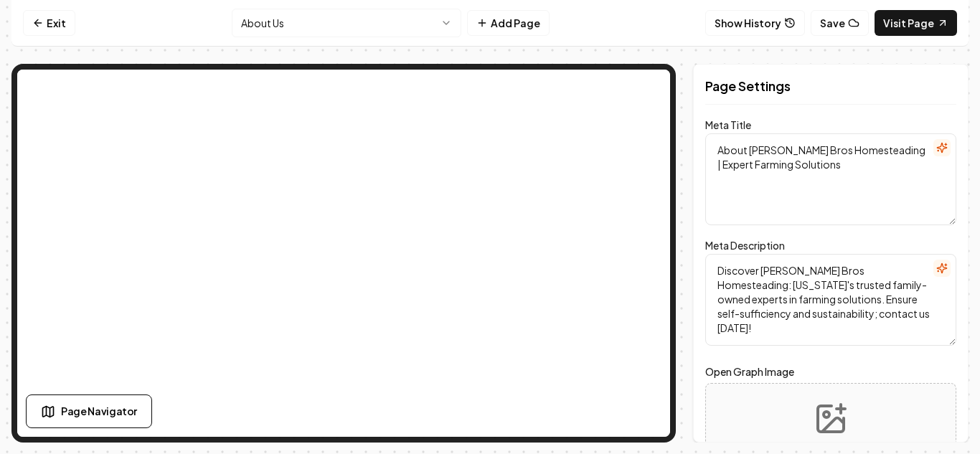
scroll to position [0, 0]
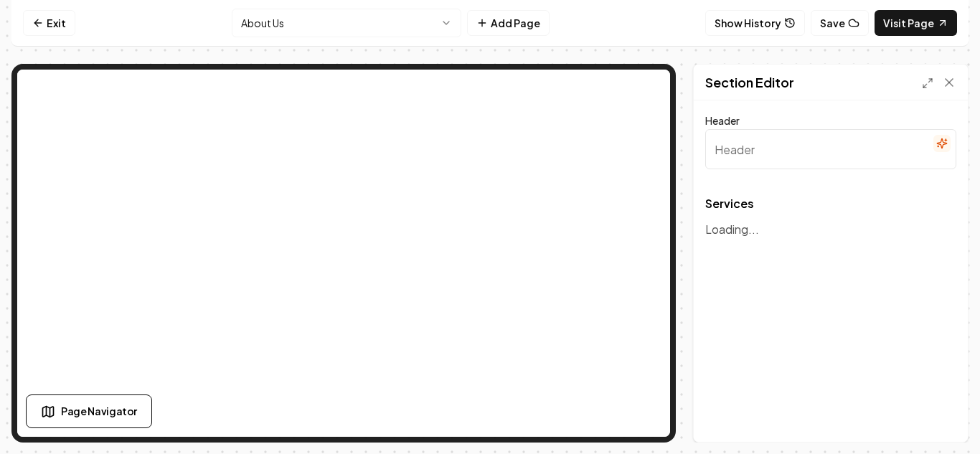
type input "Our Expert Homesteading Services"
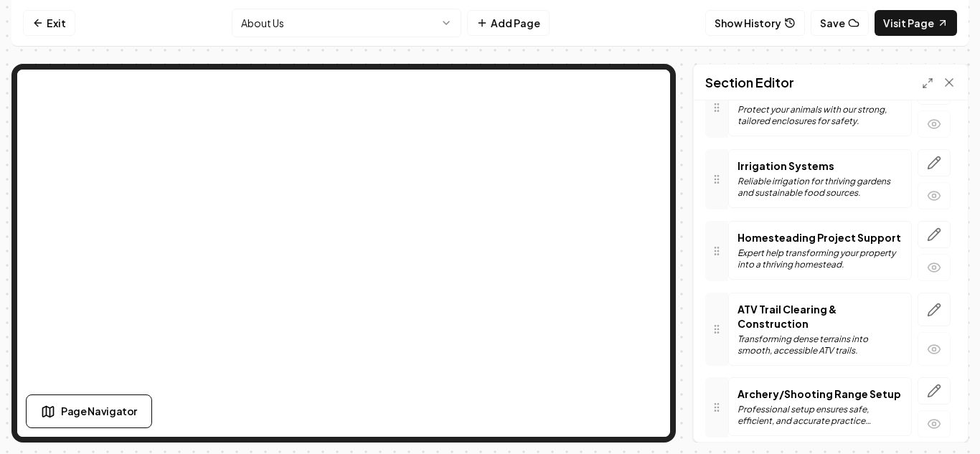
scroll to position [372, 0]
click at [919, 229] on button "button" at bounding box center [933, 233] width 33 height 27
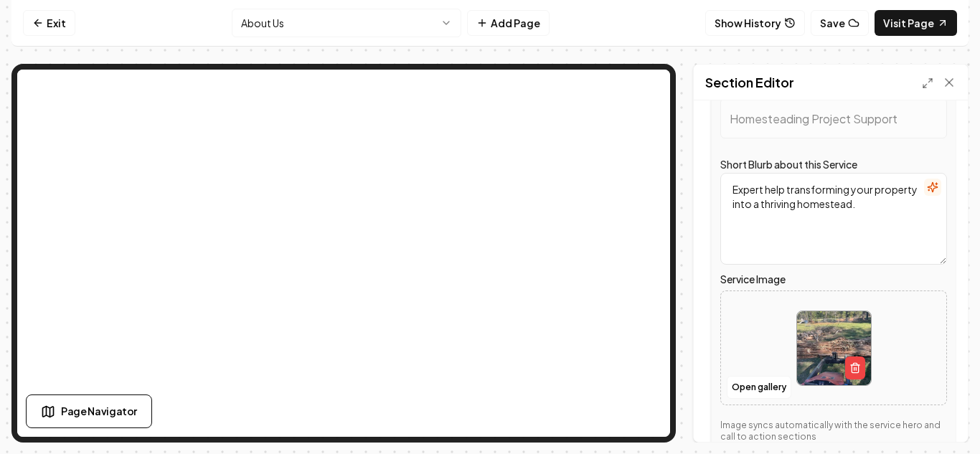
scroll to position [517, 0]
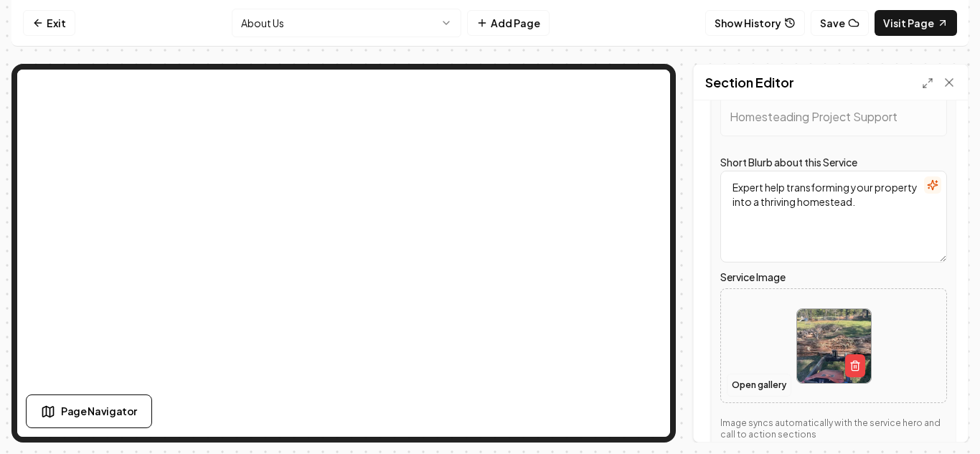
click at [774, 380] on button "Open gallery" at bounding box center [758, 385] width 65 height 23
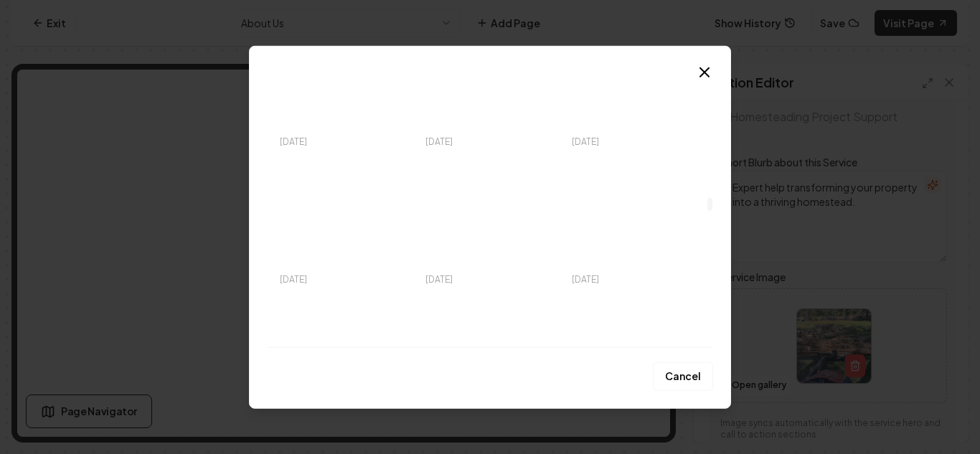
scroll to position [2438, 0]
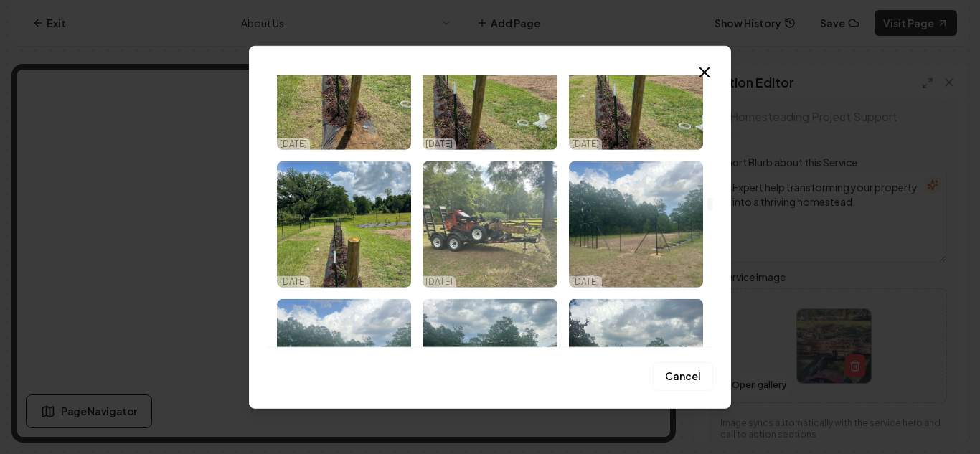
click at [513, 245] on img "Select image image_68e1eb0a5c7cd75eb8f2c9ec.webp" at bounding box center [489, 224] width 134 height 126
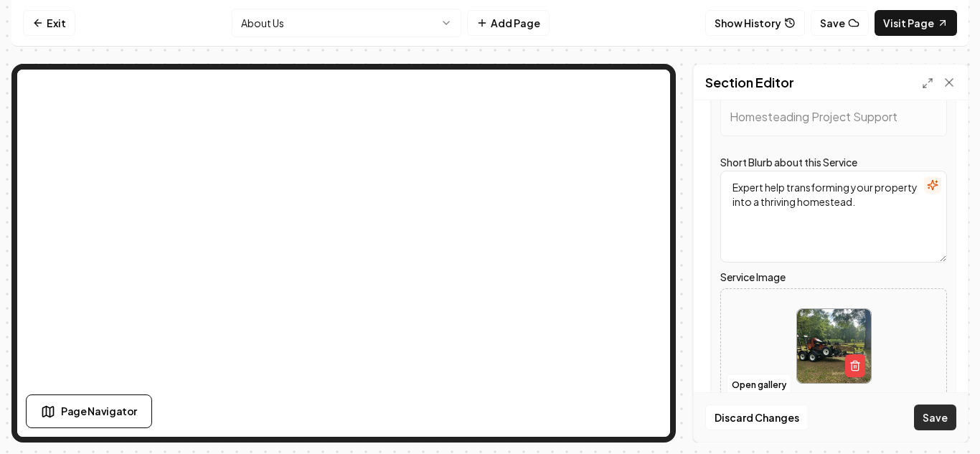
click at [940, 412] on button "Save" at bounding box center [935, 417] width 42 height 26
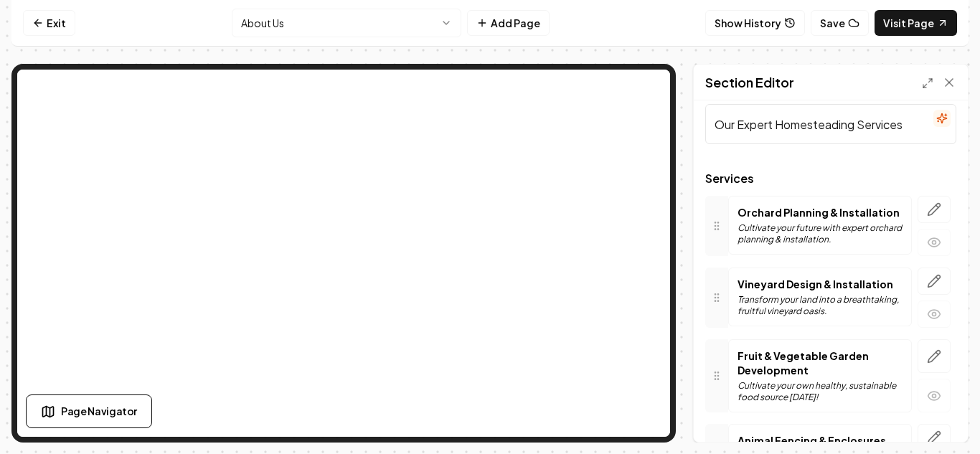
scroll to position [37, 0]
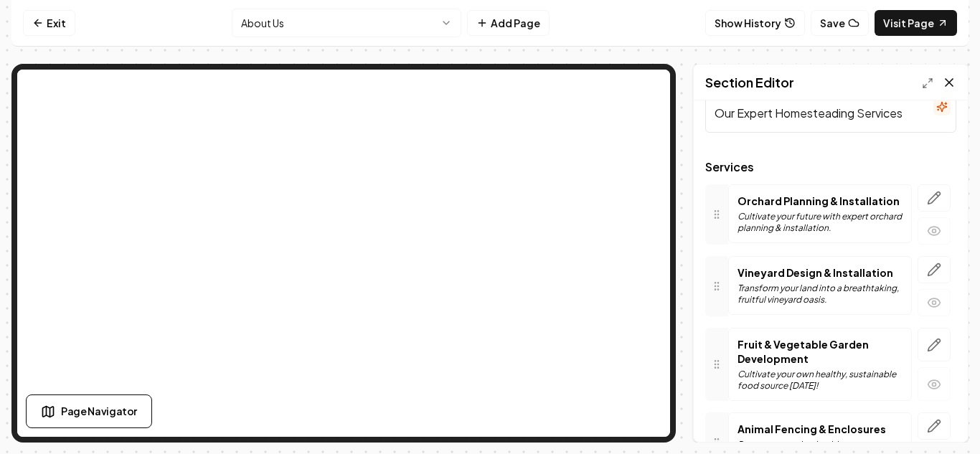
click at [947, 84] on icon at bounding box center [949, 82] width 14 height 14
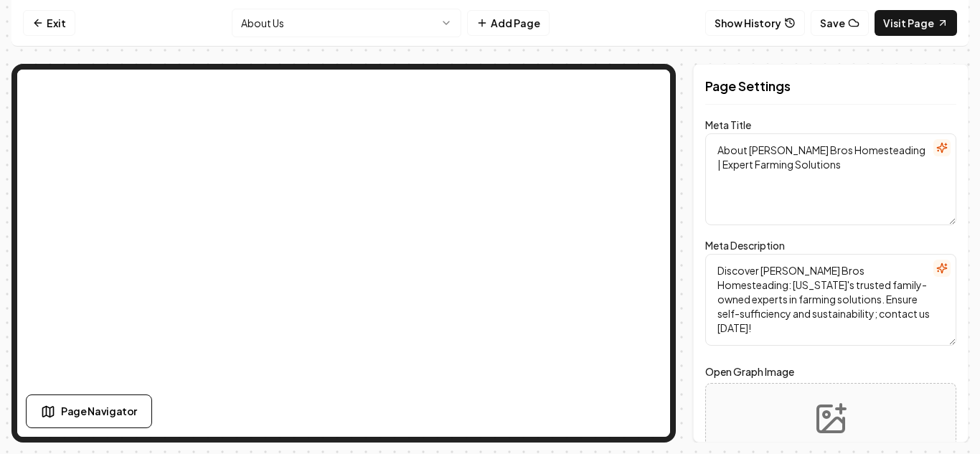
scroll to position [0, 0]
click at [441, 32] on html "Computer Required This feature is only available on a computer. Please switch t…" at bounding box center [490, 227] width 980 height 454
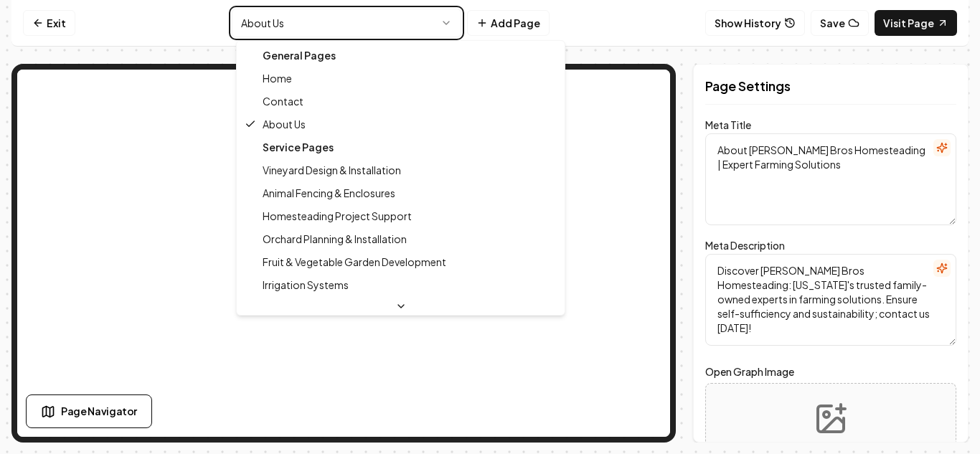
type textarea "Expert Farming Services | [PERSON_NAME] Bros Homesteading"
type textarea "Transform your land with [PERSON_NAME] Bros Homesteading—your expert partner in…"
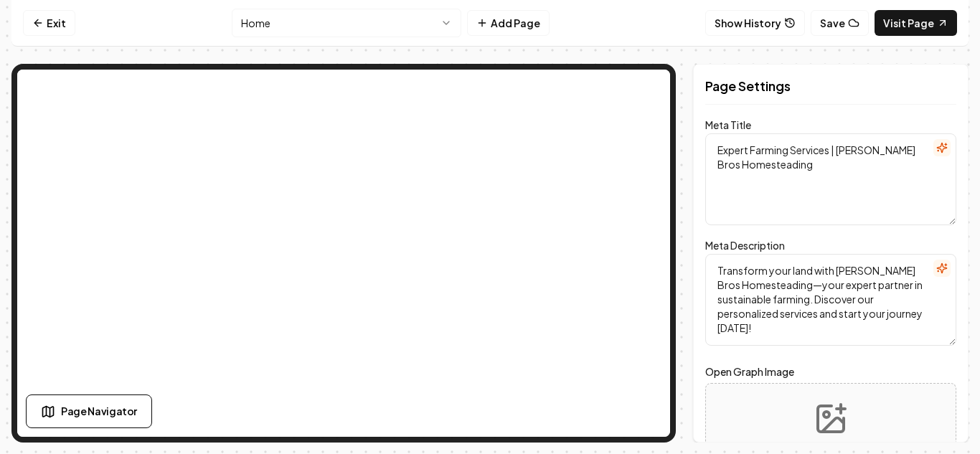
click at [428, 24] on html "Computer Required This feature is only available on a computer. Please switch t…" at bounding box center [490, 227] width 980 height 454
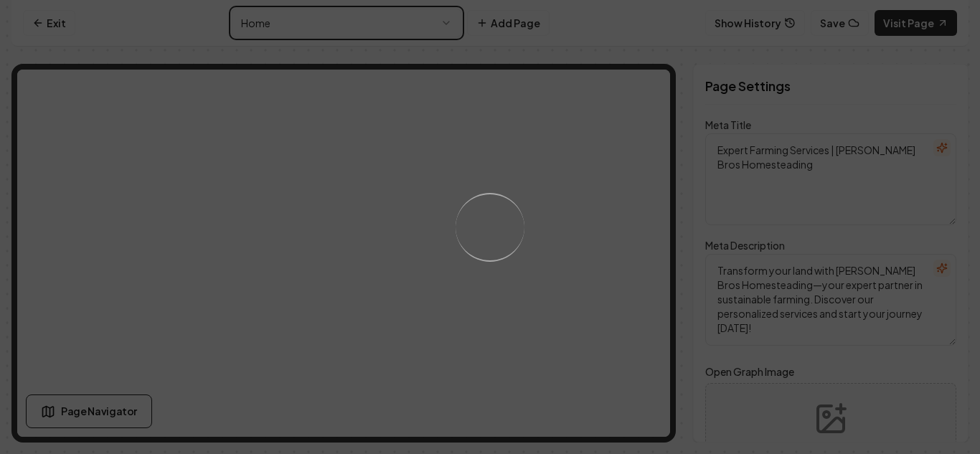
type textarea "Contact [PERSON_NAME] Bros Homesteading - Expert Farming Services"
type textarea "Contact [PERSON_NAME] Bros Homesteading for expert advice on transforming your …"
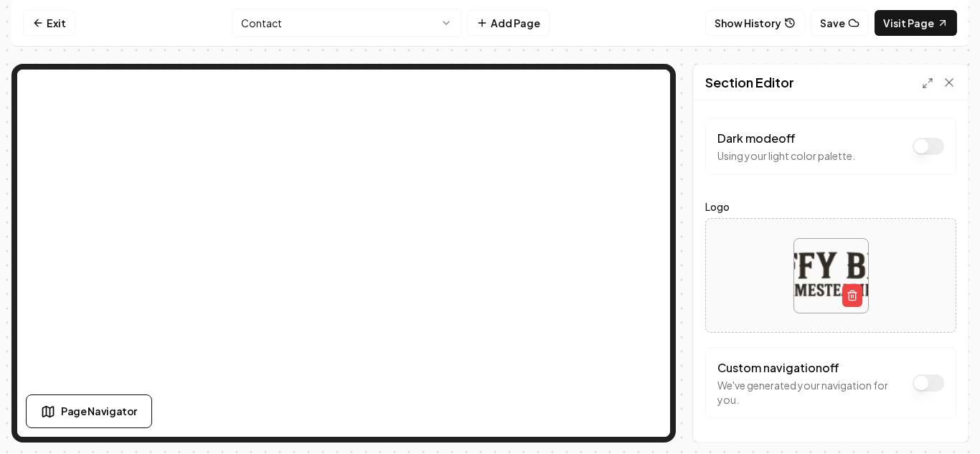
click at [336, 24] on html "Computer Required This feature is only available on a computer. Please switch t…" at bounding box center [490, 227] width 980 height 454
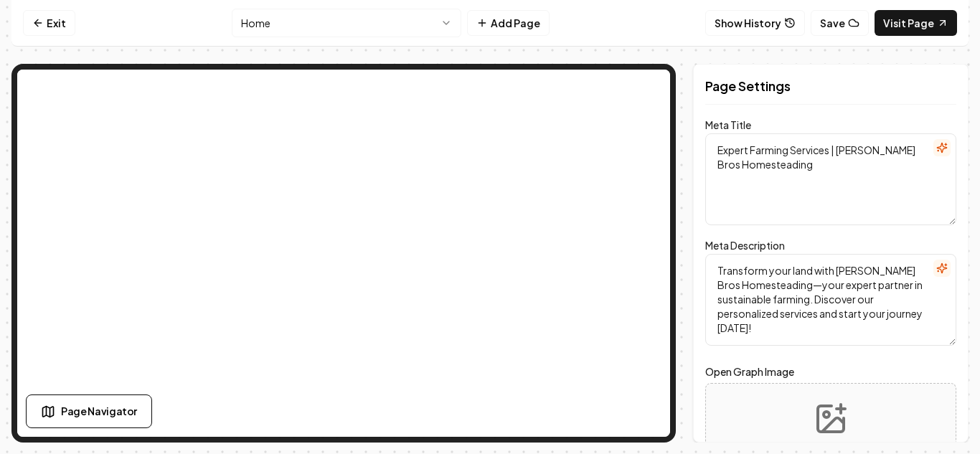
click at [829, 189] on textarea "Expert Farming Services | [PERSON_NAME] Bros Homesteading" at bounding box center [830, 179] width 251 height 92
click at [127, 404] on span "Page Navigator" at bounding box center [99, 411] width 76 height 15
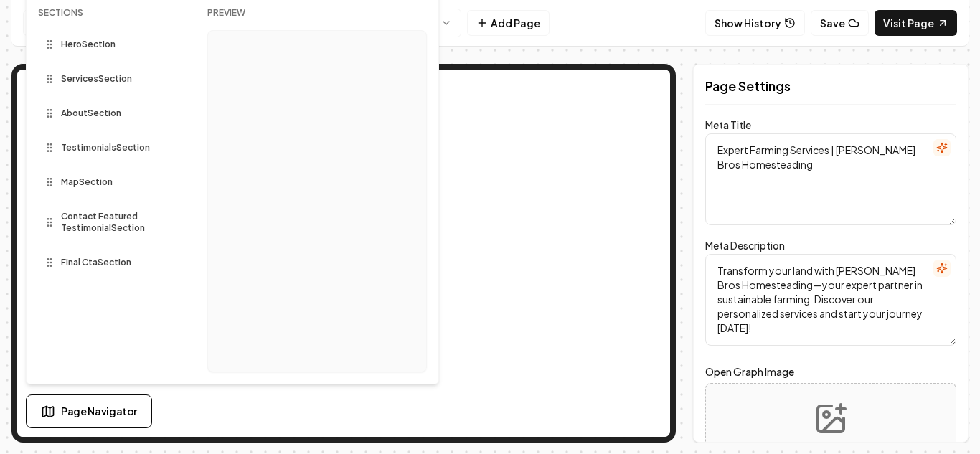
click at [503, 66] on div at bounding box center [343, 253] width 664 height 379
click at [84, 414] on span "Page Navigator" at bounding box center [99, 411] width 76 height 15
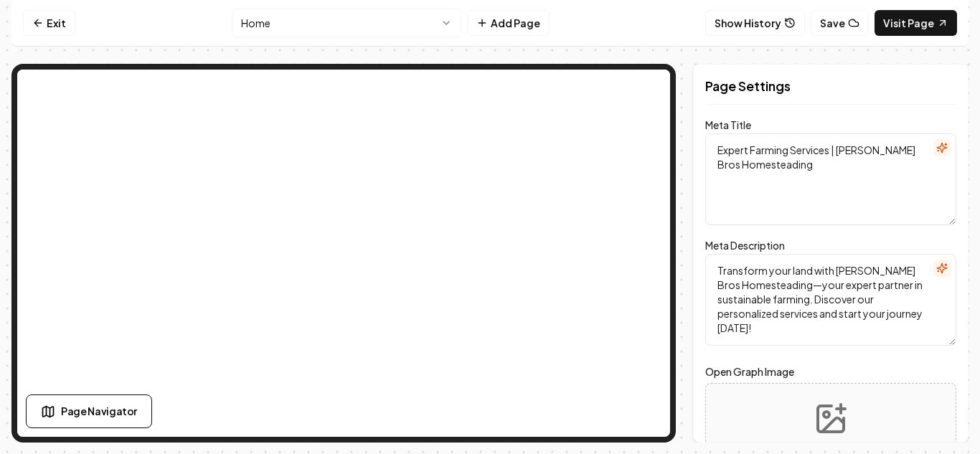
click at [901, 273] on textarea "Transform your land with [PERSON_NAME] Bros Homesteading—your expert partner in…" at bounding box center [830, 300] width 251 height 92
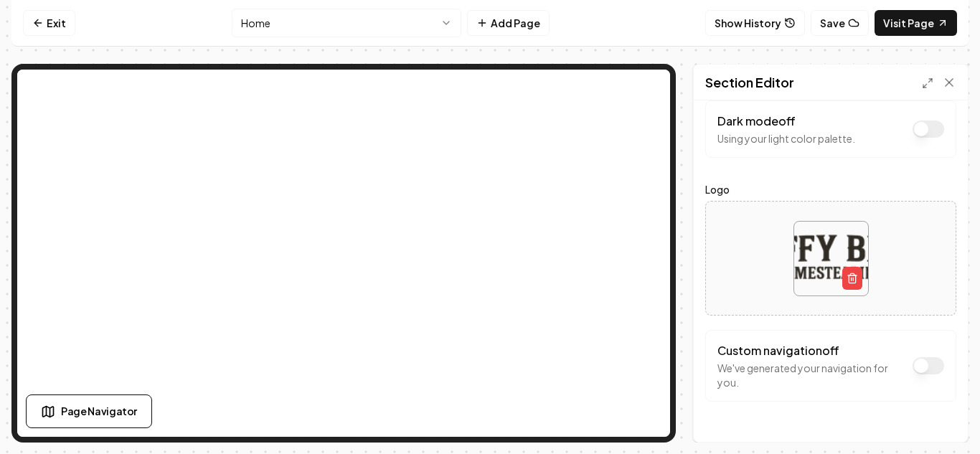
scroll to position [16, 0]
click at [920, 370] on button "Dark mode off" at bounding box center [928, 366] width 32 height 17
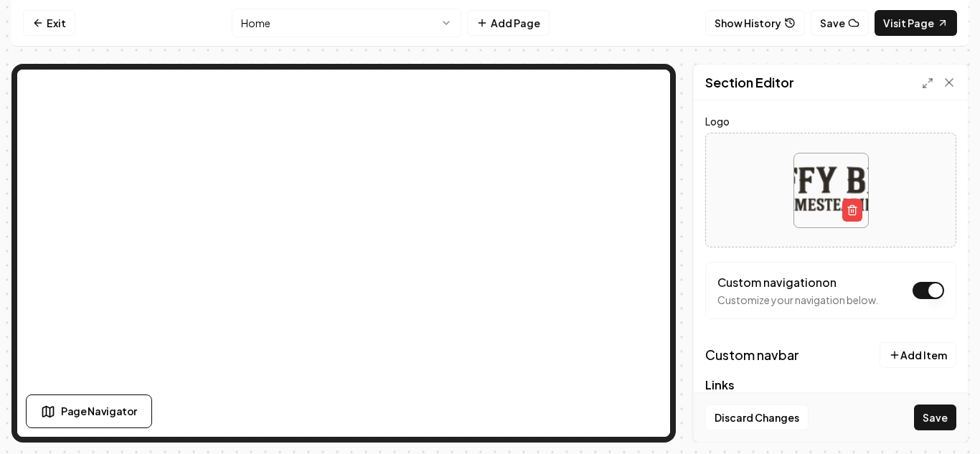
scroll to position [0, 0]
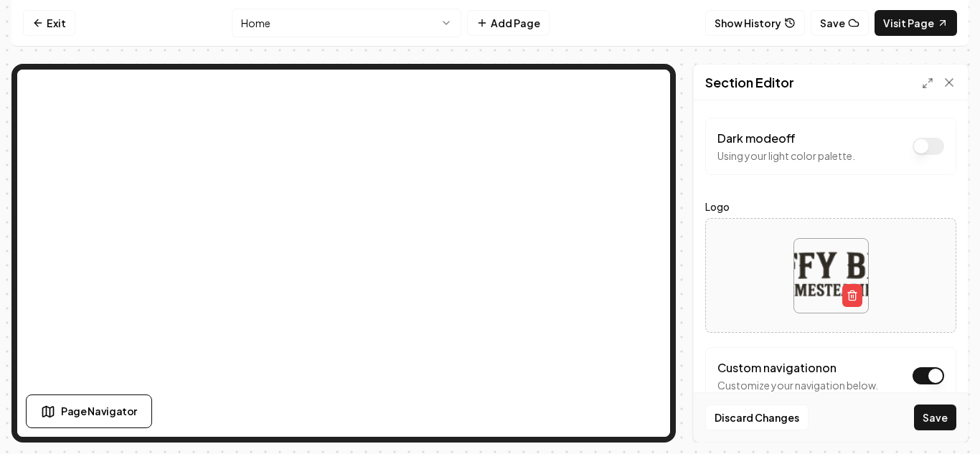
click at [917, 374] on button "Dark mode off" at bounding box center [928, 375] width 32 height 17
click at [34, 17] on icon at bounding box center [37, 22] width 11 height 11
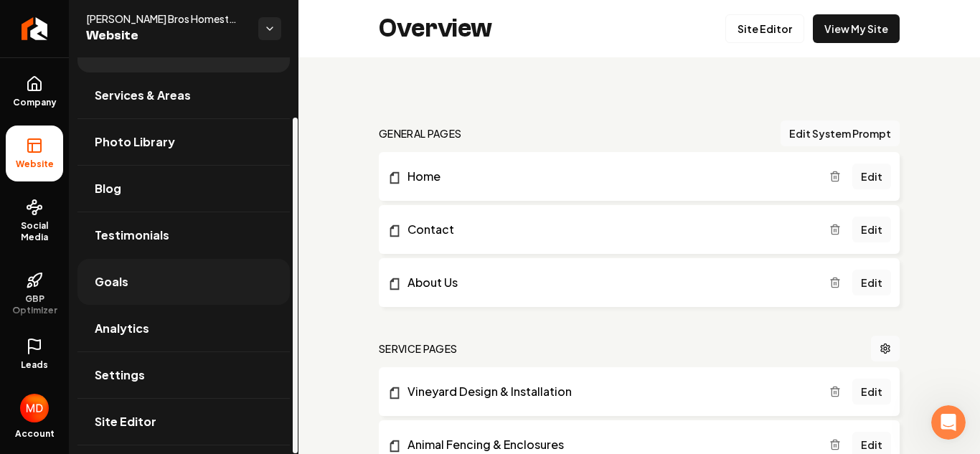
scroll to position [70, 0]
click at [147, 382] on link "Settings" at bounding box center [183, 376] width 212 height 46
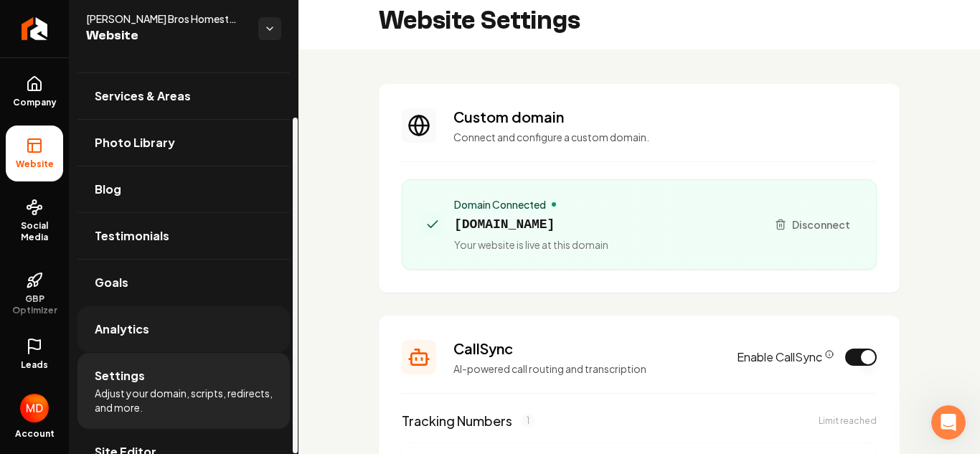
scroll to position [70, 0]
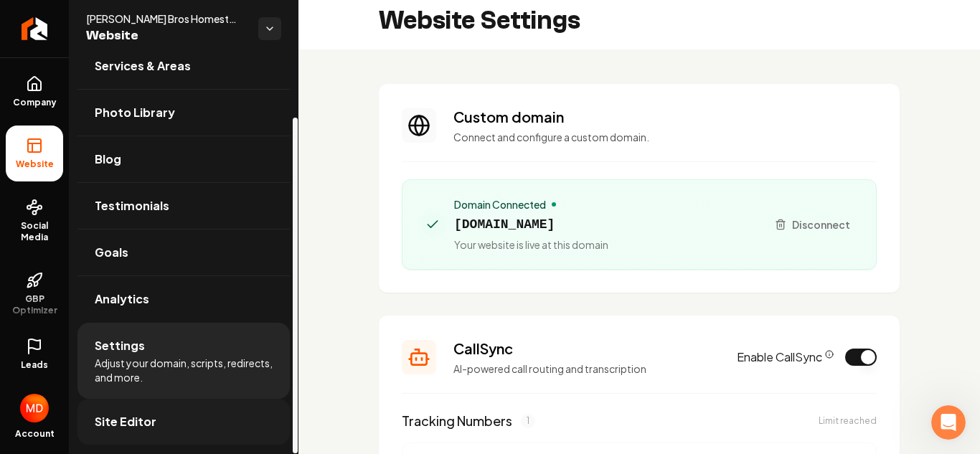
click at [141, 413] on span "Site Editor" at bounding box center [126, 421] width 62 height 17
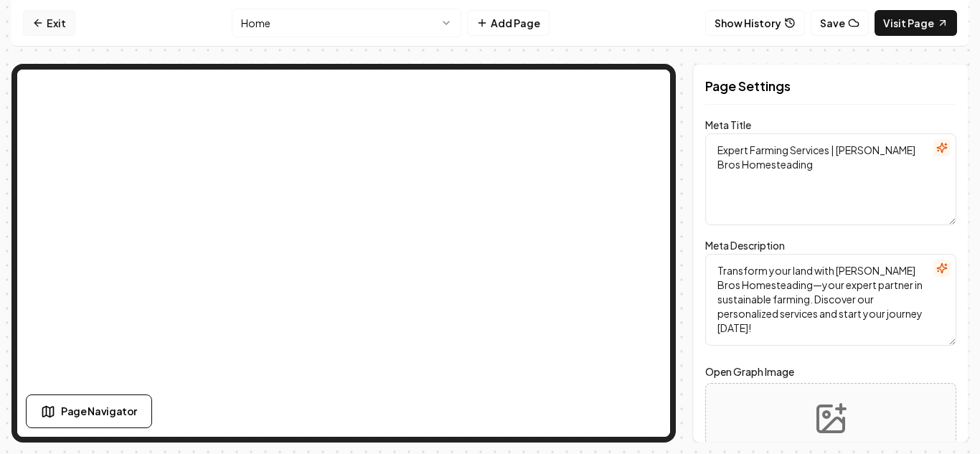
click at [39, 23] on icon at bounding box center [37, 23] width 6 height 0
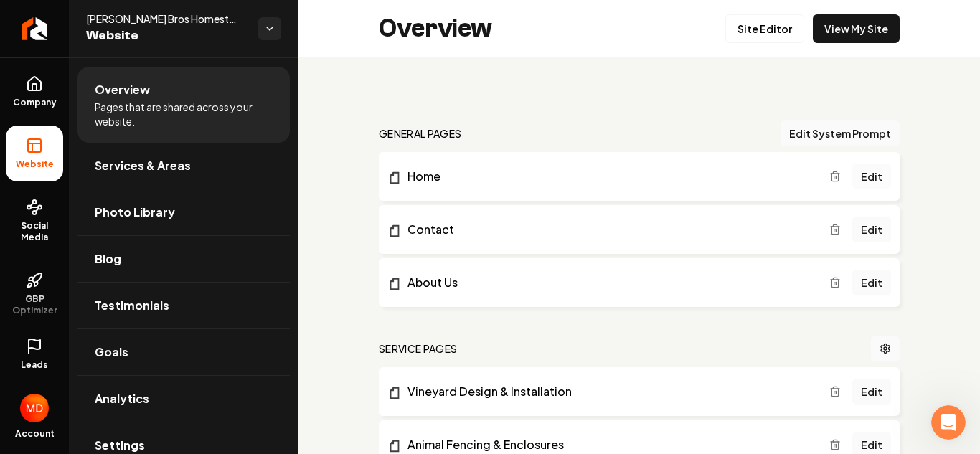
click at [876, 171] on link "Edit" at bounding box center [871, 177] width 39 height 26
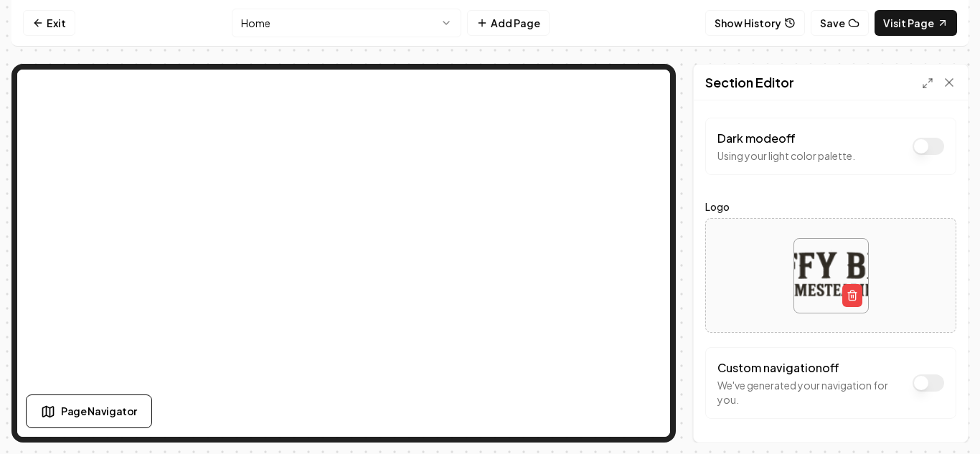
scroll to position [1, 0]
click at [922, 388] on button "Dark mode off" at bounding box center [928, 382] width 32 height 17
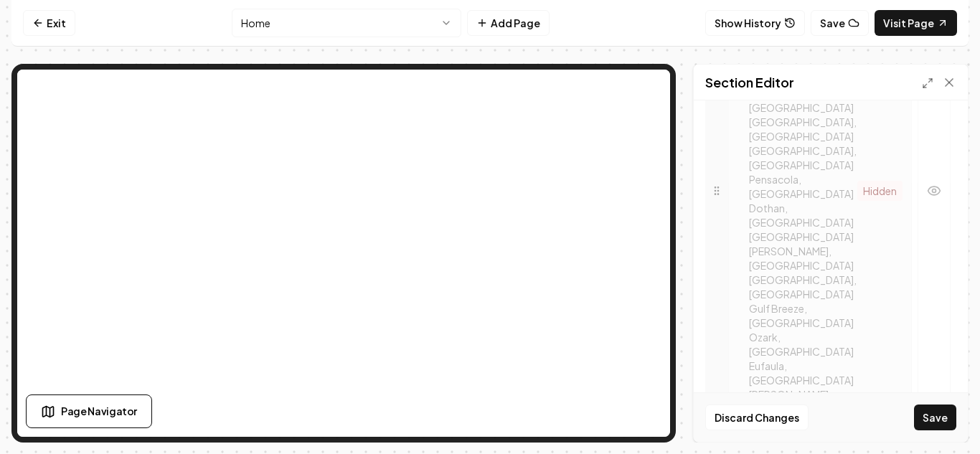
scroll to position [1121, 0]
click at [944, 80] on icon at bounding box center [949, 82] width 14 height 14
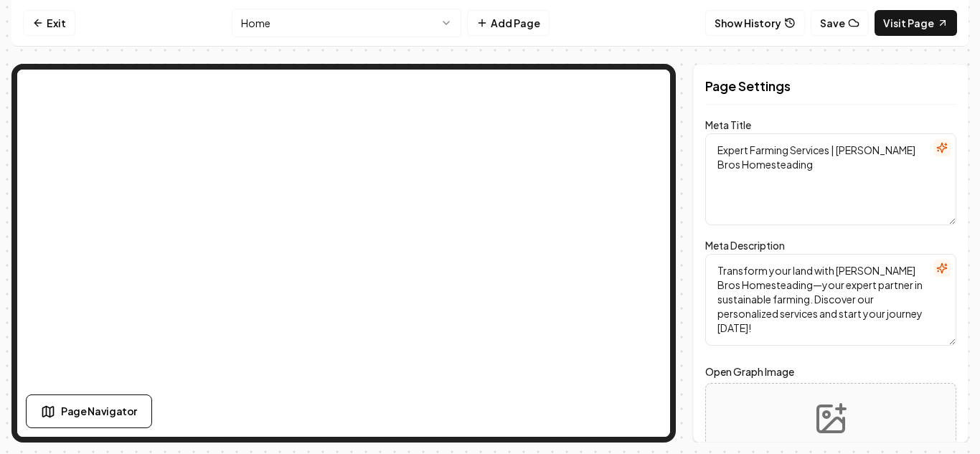
scroll to position [0, 0]
click at [897, 24] on link "Visit Page" at bounding box center [915, 23] width 82 height 26
click at [39, 15] on link "Exit" at bounding box center [49, 23] width 52 height 26
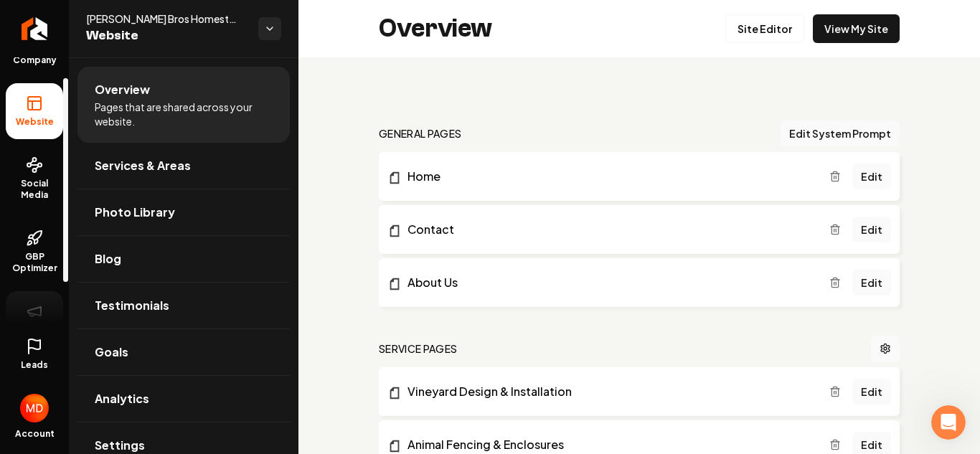
scroll to position [44, 0]
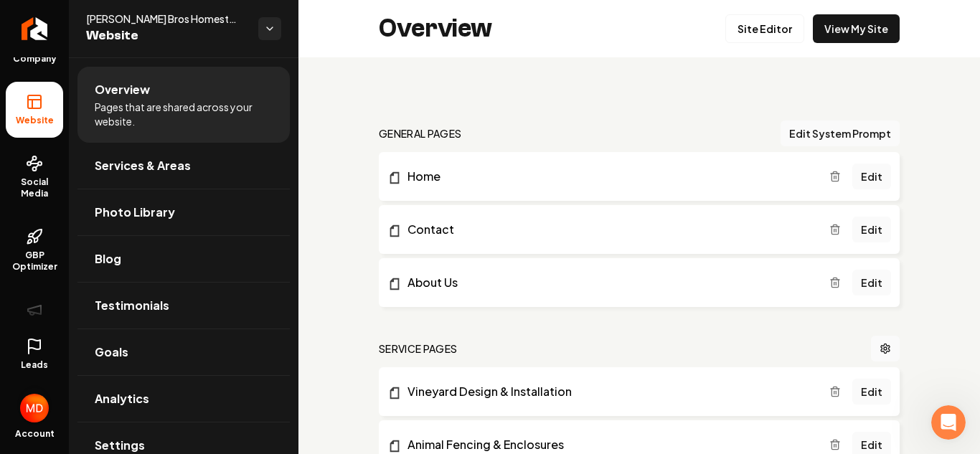
click at [33, 403] on img "Open user button" at bounding box center [34, 408] width 29 height 29
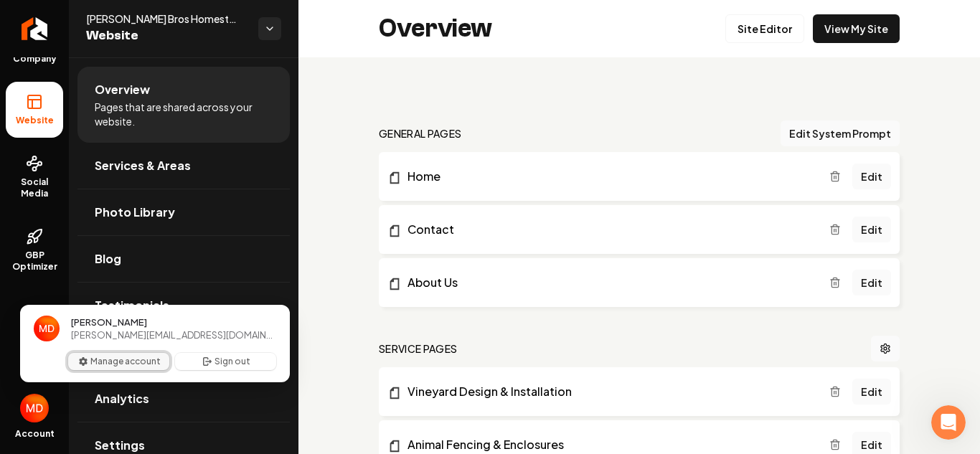
click at [134, 359] on button "Manage account" at bounding box center [118, 361] width 101 height 17
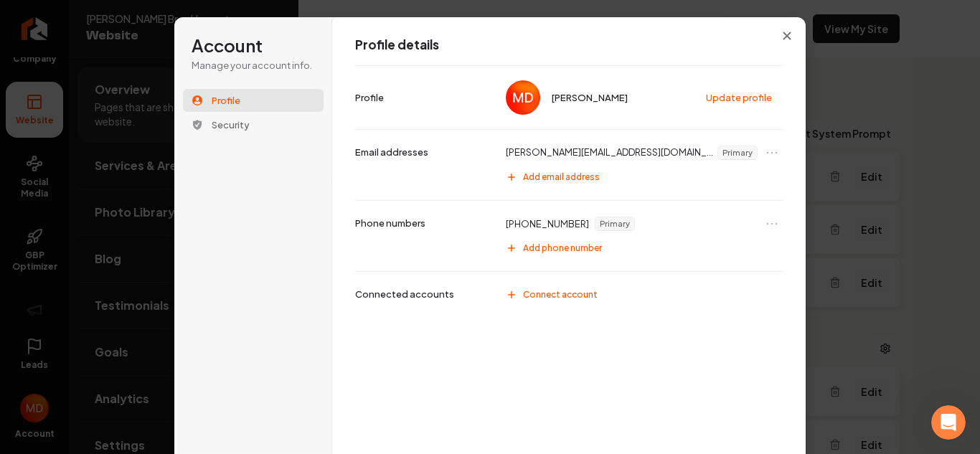
click at [718, 151] on span "Primary" at bounding box center [737, 152] width 39 height 13
click at [530, 154] on p "[PERSON_NAME][EMAIL_ADDRESS][DOMAIN_NAME]" at bounding box center [610, 153] width 209 height 14
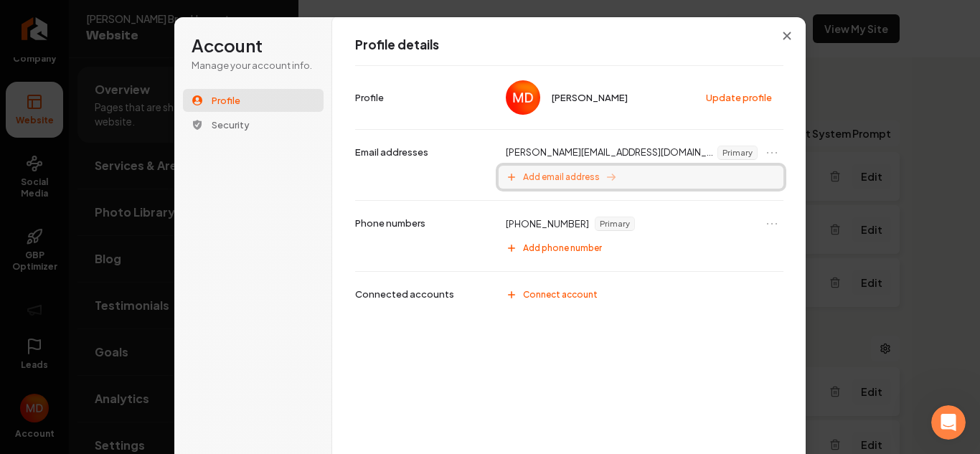
click at [525, 178] on span "Add email address" at bounding box center [561, 176] width 77 height 11
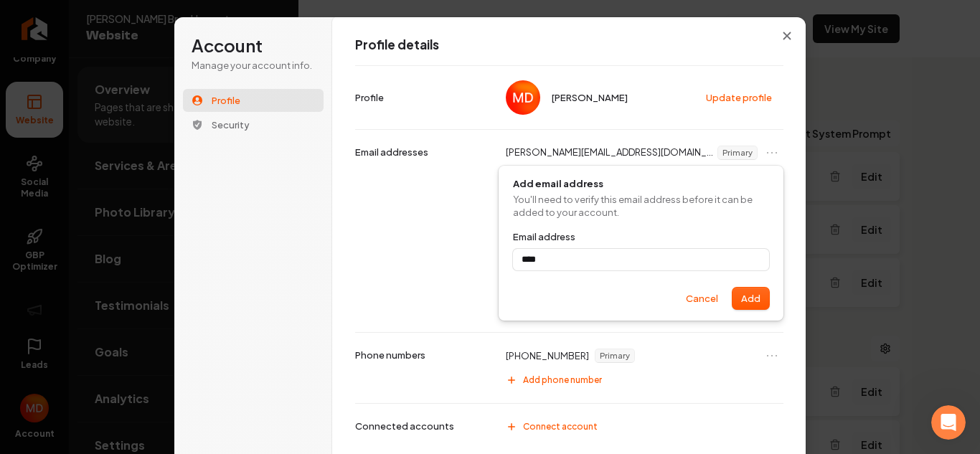
scroll to position [4, 0]
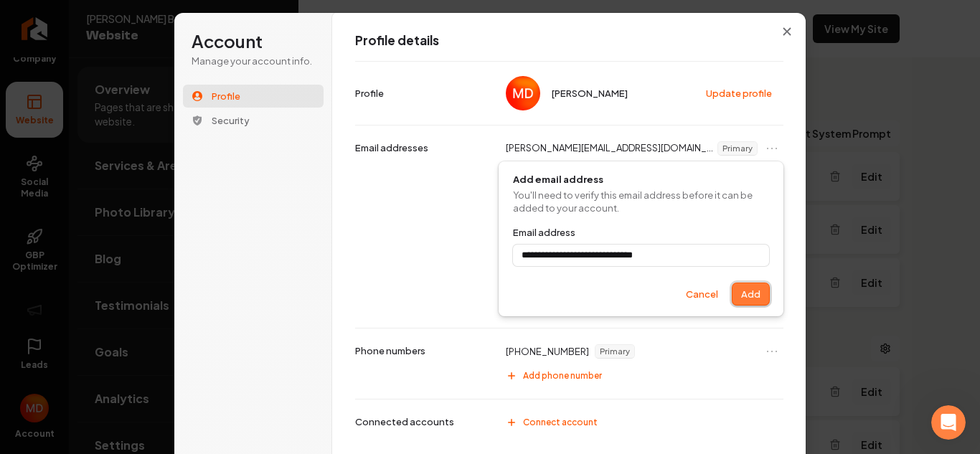
click at [762, 300] on button "Add" at bounding box center [750, 294] width 37 height 22
type input "**********"
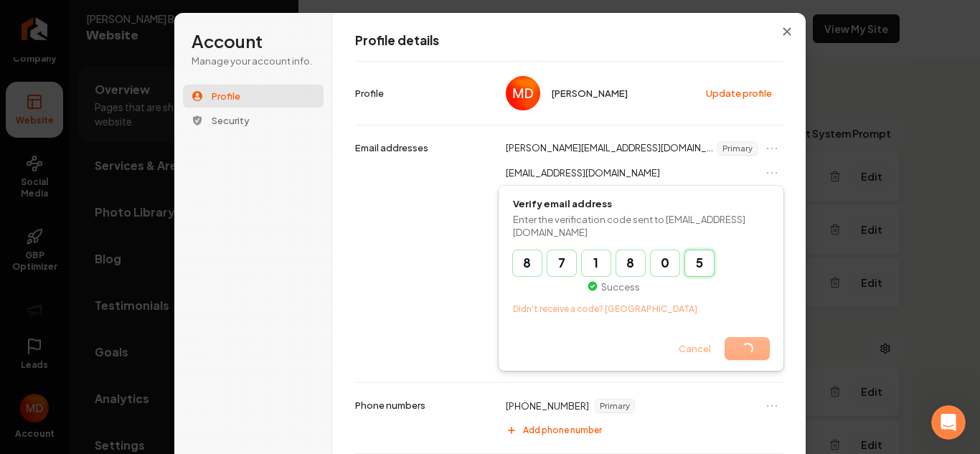
type input "******"
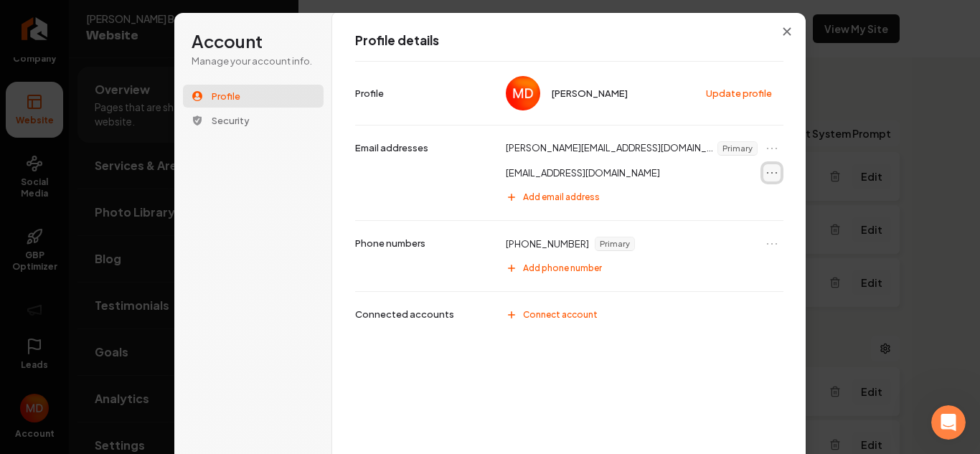
click at [770, 172] on icon "Open menu" at bounding box center [771, 173] width 14 height 14
click at [757, 195] on button "Set as primary" at bounding box center [739, 198] width 77 height 19
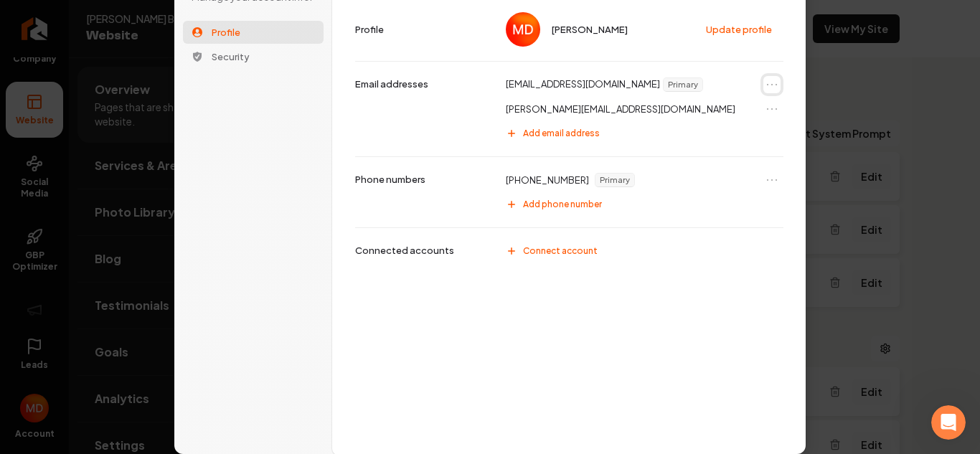
scroll to position [0, 0]
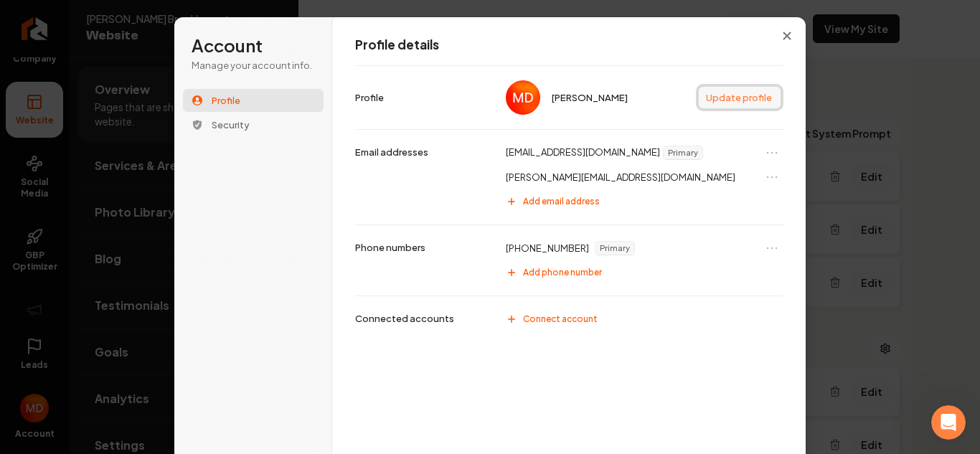
click at [730, 96] on button "Update profile" at bounding box center [739, 98] width 82 height 22
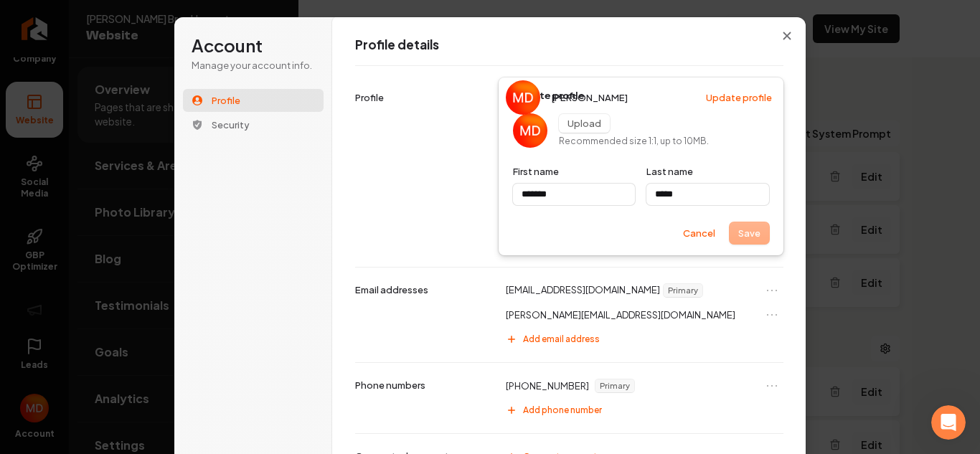
type input "*******"
type input "*****"
type input "*******"
type input "*****"
click at [739, 224] on div "Save Cancel" at bounding box center [641, 233] width 256 height 22
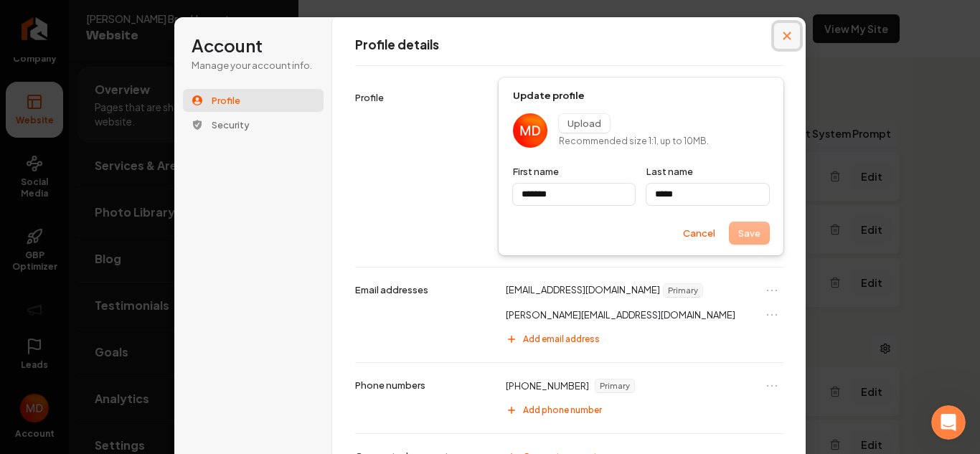
click at [786, 34] on icon "Close modal" at bounding box center [787, 36] width 8 height 8
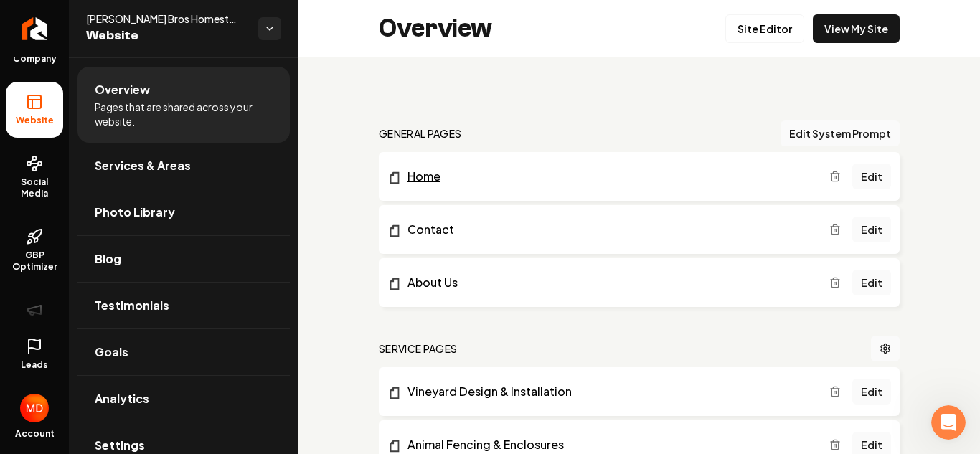
click at [432, 175] on link "Home" at bounding box center [608, 176] width 442 height 17
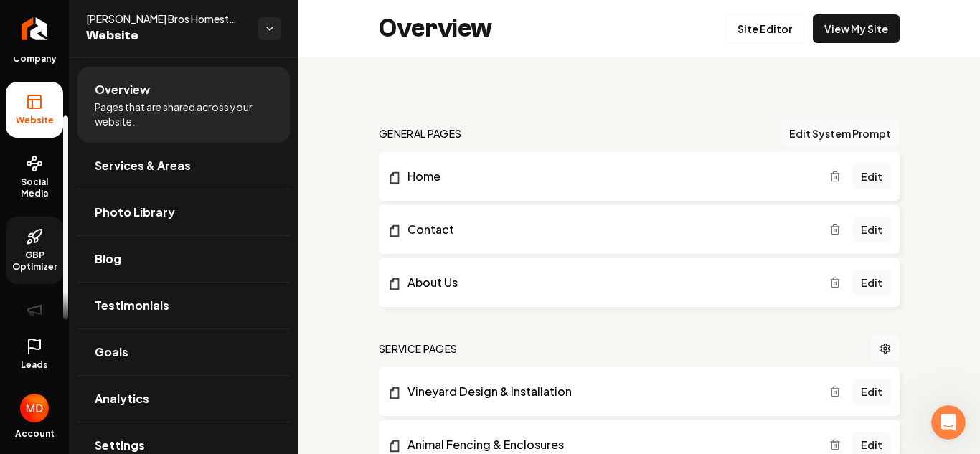
scroll to position [75, 0]
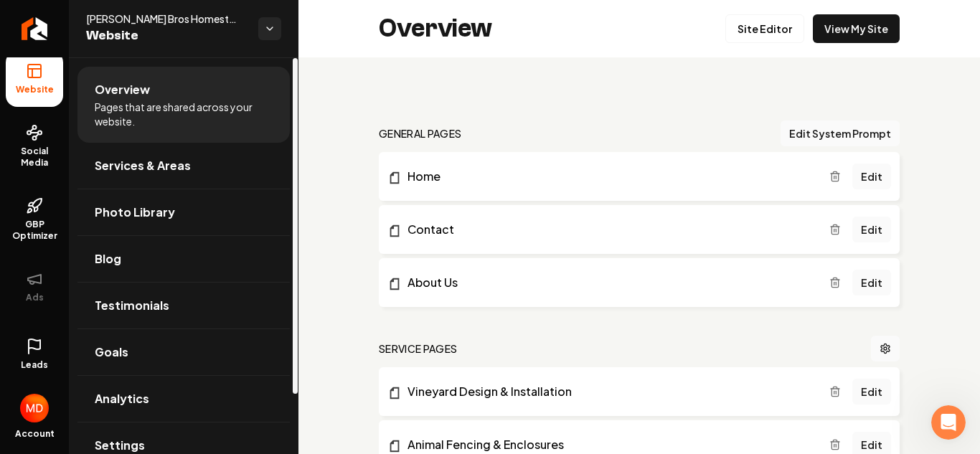
click at [46, 352] on link "Leads" at bounding box center [34, 354] width 57 height 56
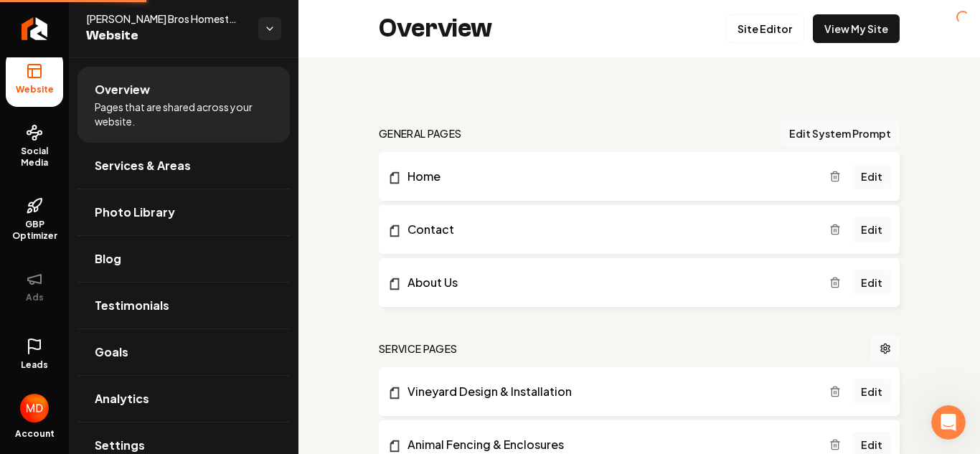
click at [34, 353] on icon at bounding box center [34, 346] width 17 height 17
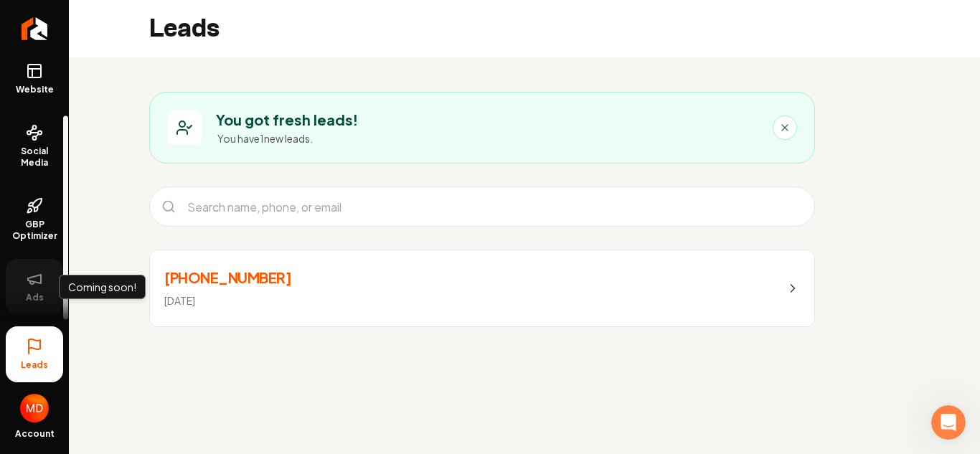
click at [17, 273] on button "Ads" at bounding box center [34, 287] width 57 height 56
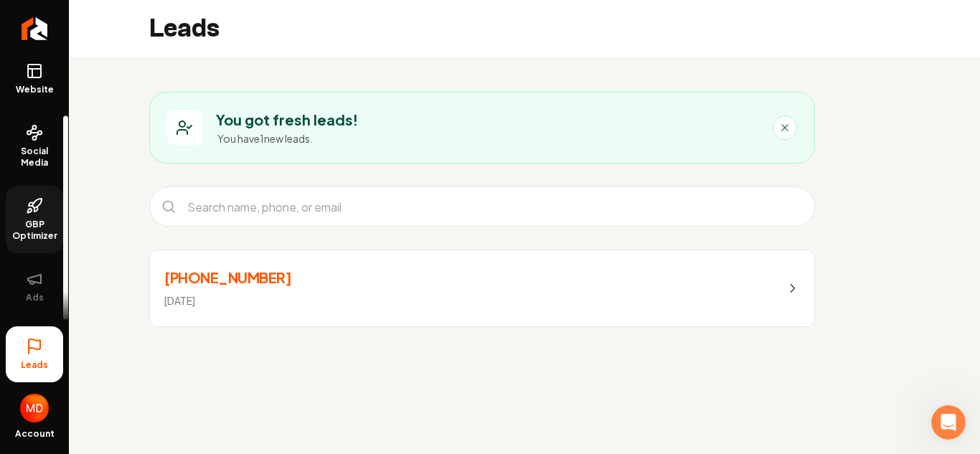
click at [30, 222] on span "GBP Optimizer" at bounding box center [34, 230] width 57 height 23
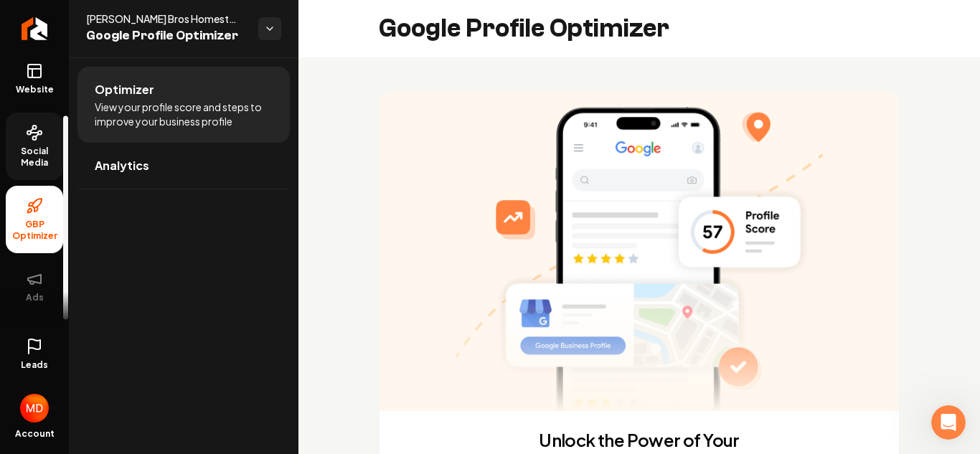
click at [44, 129] on link "Social Media" at bounding box center [34, 146] width 57 height 67
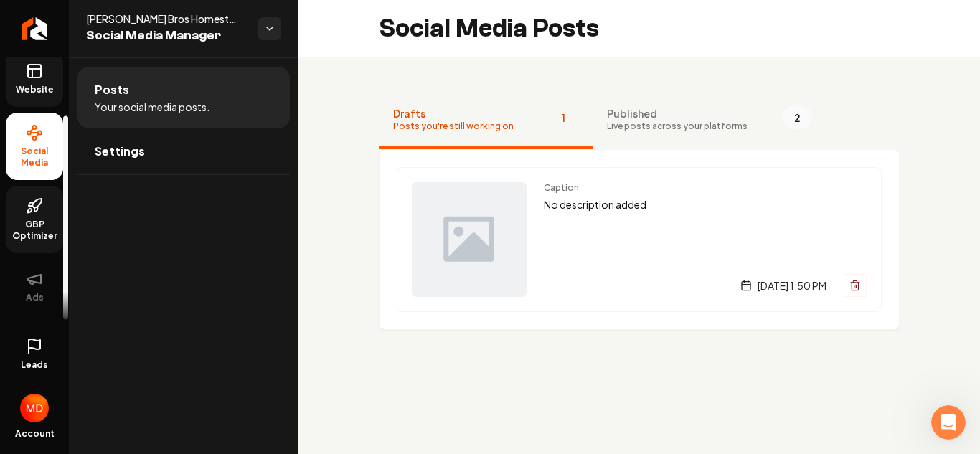
click at [44, 90] on span "Website" at bounding box center [34, 89] width 49 height 11
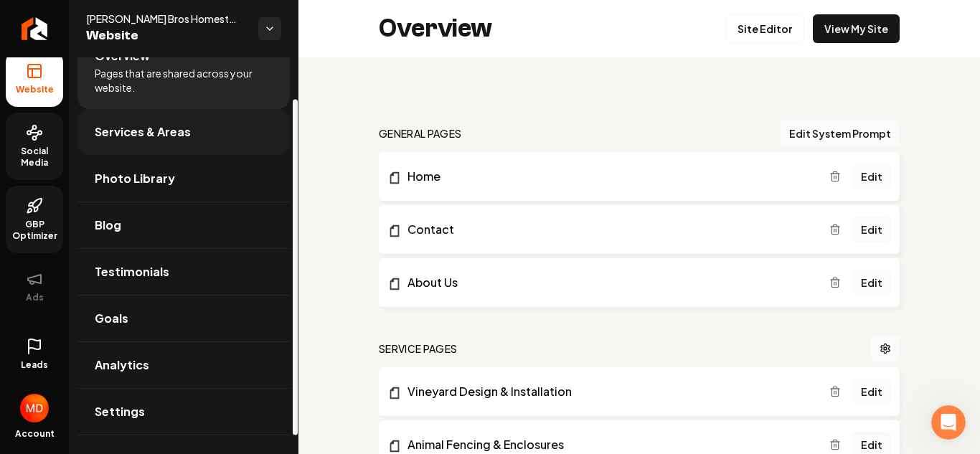
scroll to position [70, 0]
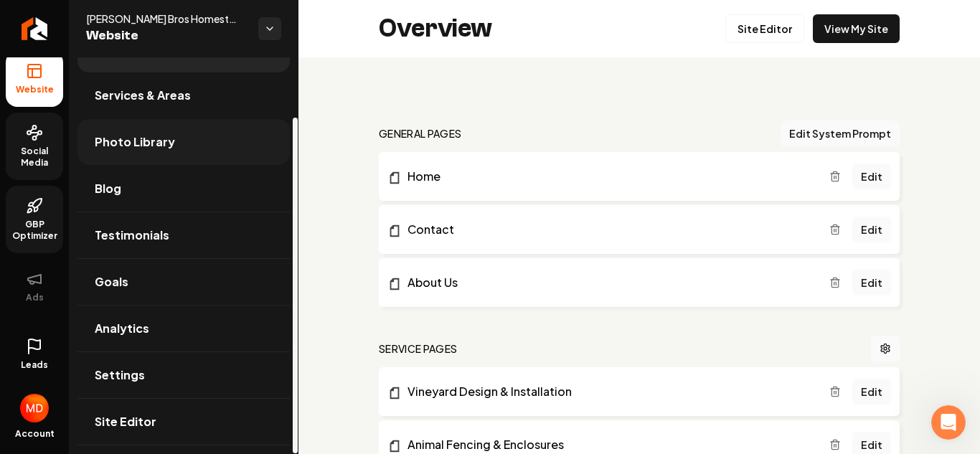
click at [230, 123] on link "Photo Library" at bounding box center [183, 142] width 212 height 46
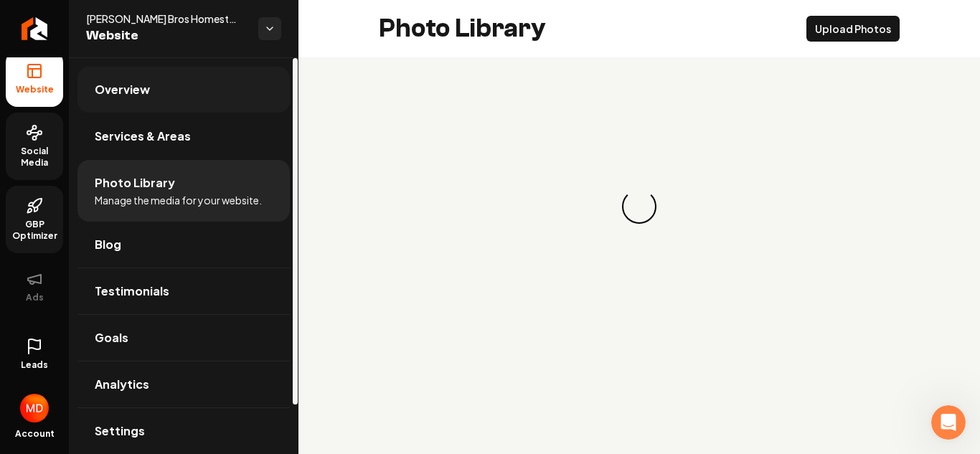
click at [149, 99] on link "Overview" at bounding box center [183, 90] width 212 height 46
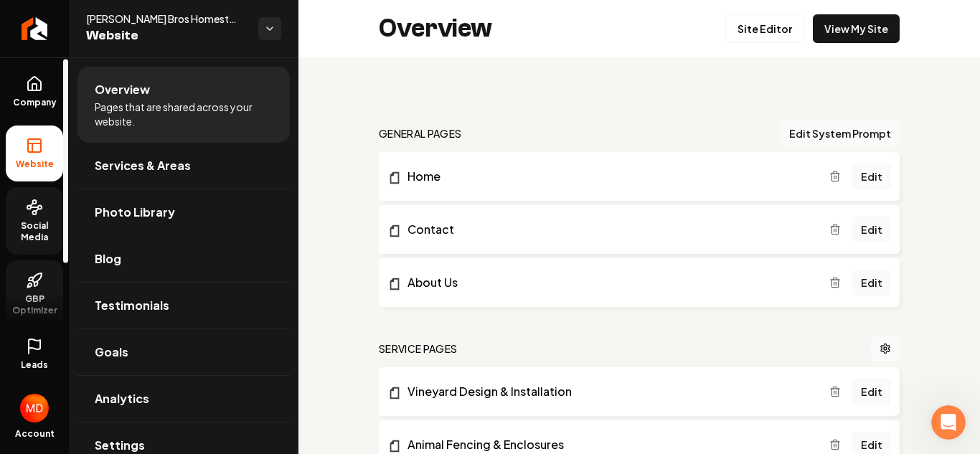
scroll to position [1, 0]
click at [41, 82] on icon at bounding box center [34, 82] width 13 height 14
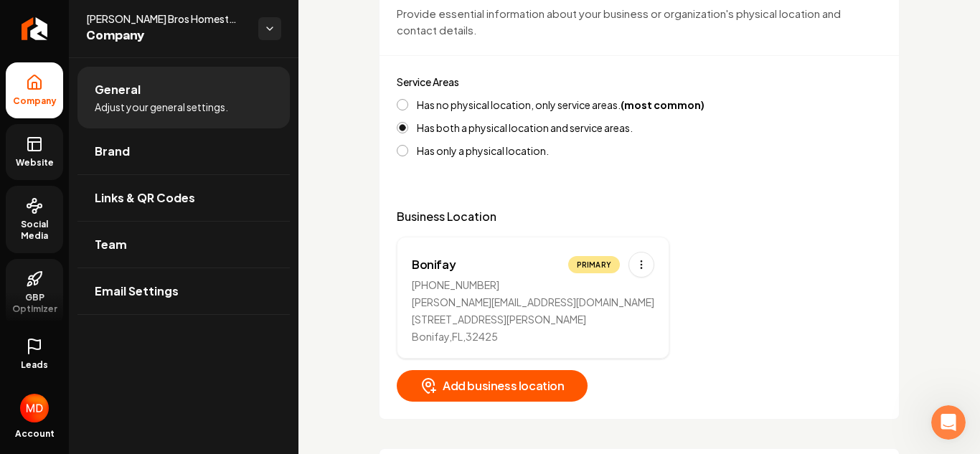
scroll to position [567, 0]
click at [605, 262] on html "Company Website Social Media GBP Optimizer Ads Leads Account [PERSON_NAME] Bros…" at bounding box center [490, 227] width 980 height 454
click at [544, 299] on div "Edit" at bounding box center [554, 294] width 108 height 23
select select "**"
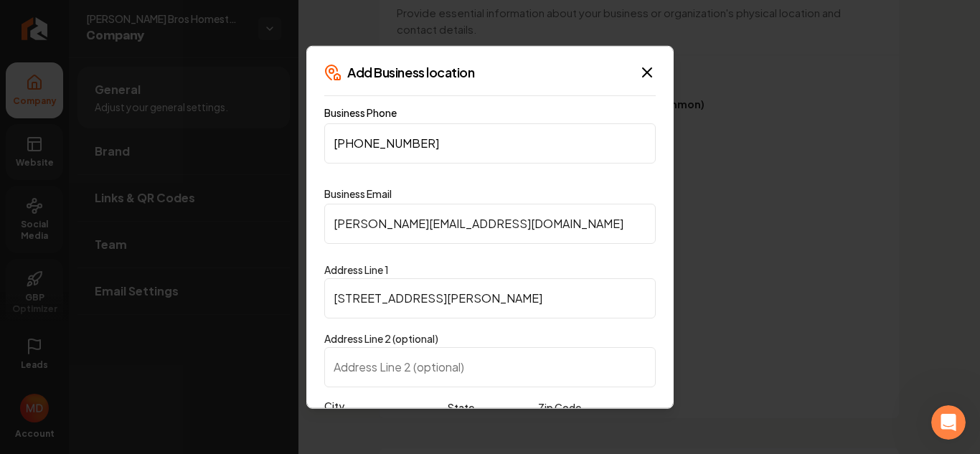
drag, startPoint x: 511, startPoint y: 228, endPoint x: 306, endPoint y: 224, distance: 204.4
click at [306, 224] on div "**********" at bounding box center [489, 226] width 367 height 363
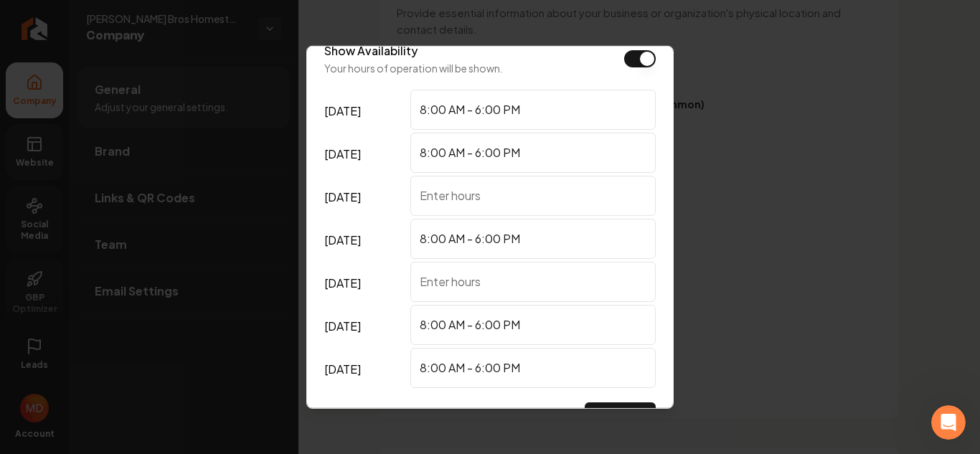
scroll to position [486, 0]
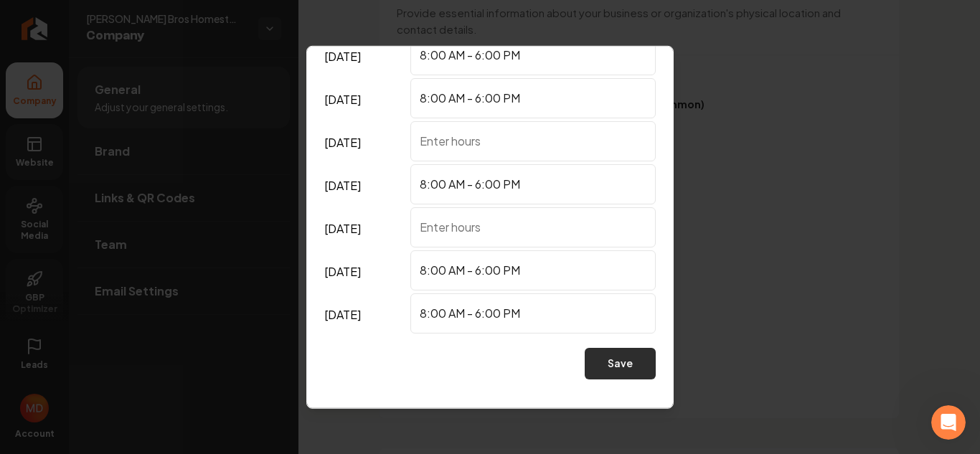
type input "[EMAIL_ADDRESS][DOMAIN_NAME]"
click at [622, 357] on button "Save" at bounding box center [619, 363] width 71 height 32
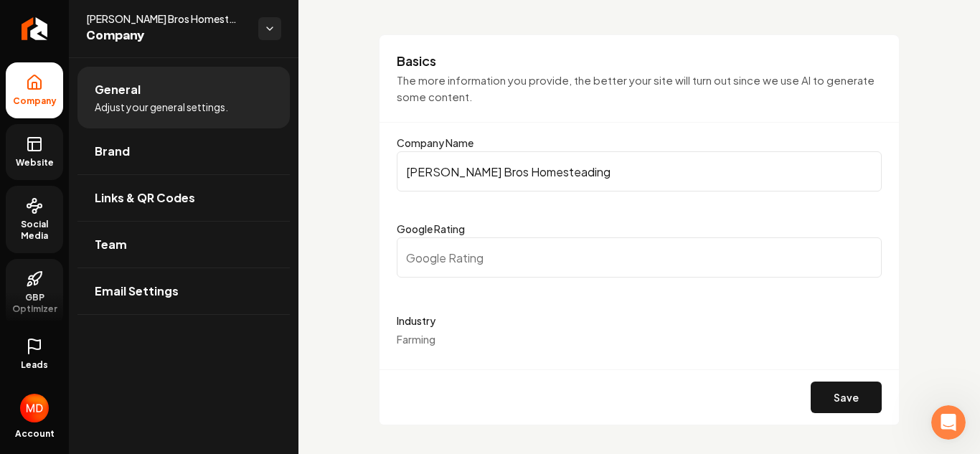
scroll to position [82, 0]
click at [196, 155] on link "Brand" at bounding box center [183, 151] width 212 height 46
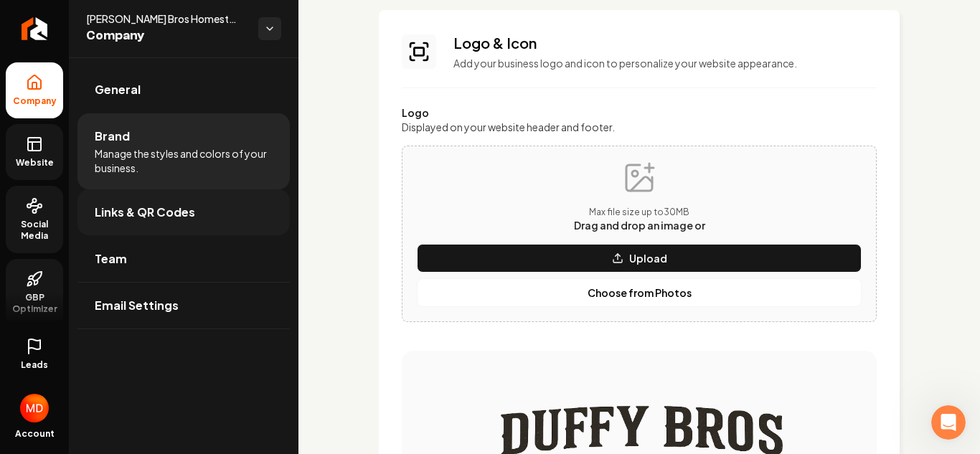
click at [156, 212] on span "Links & QR Codes" at bounding box center [145, 212] width 100 height 17
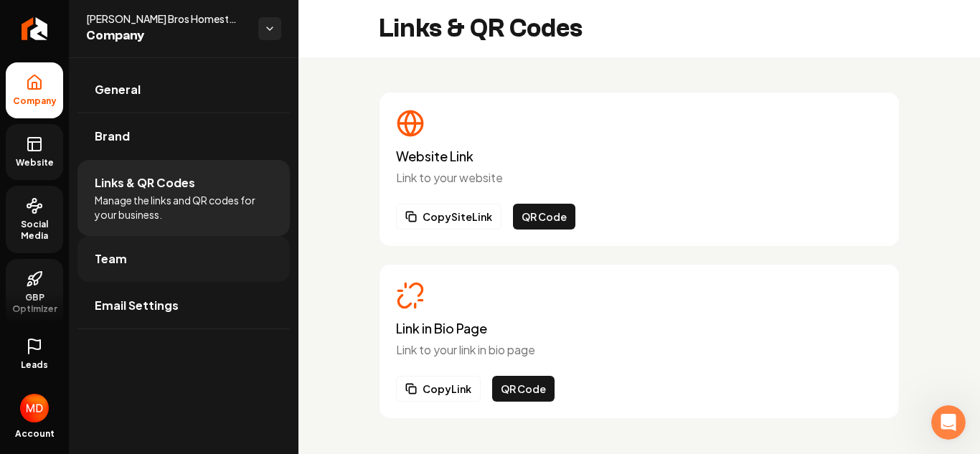
click at [133, 271] on link "Team" at bounding box center [183, 259] width 212 height 46
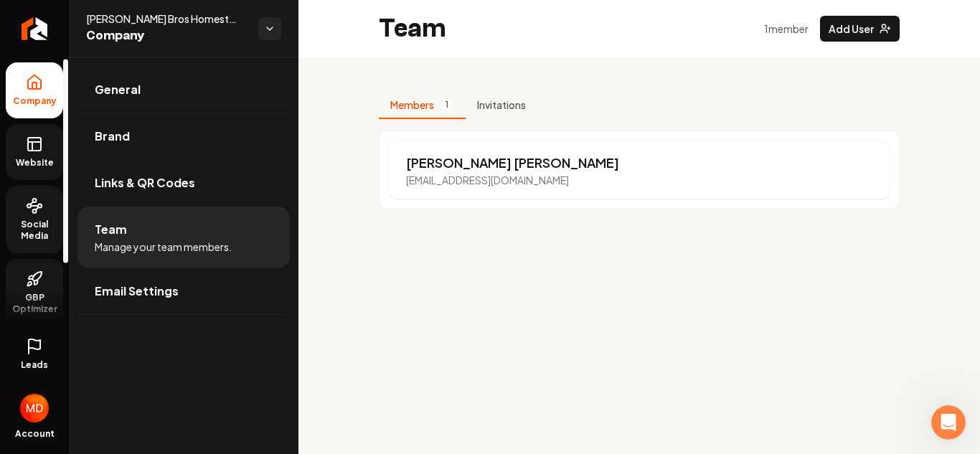
click at [27, 133] on link "Website" at bounding box center [34, 152] width 57 height 56
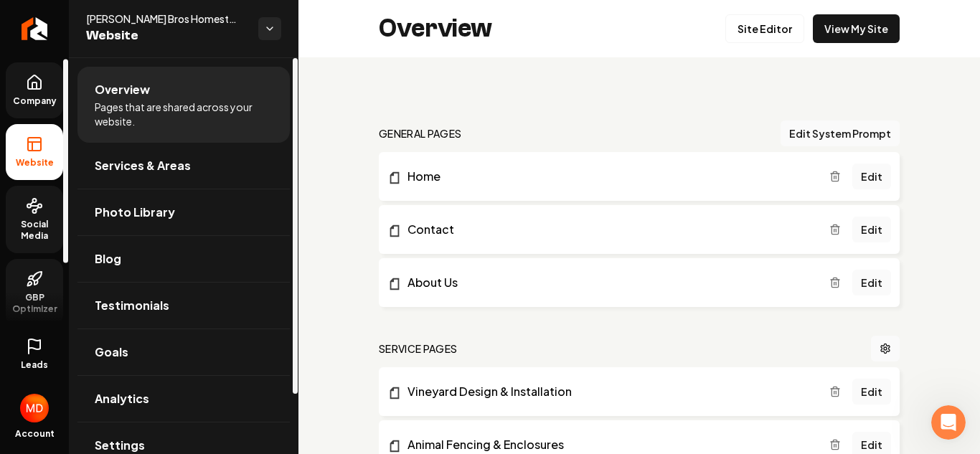
click at [19, 77] on link "Company" at bounding box center [34, 90] width 57 height 56
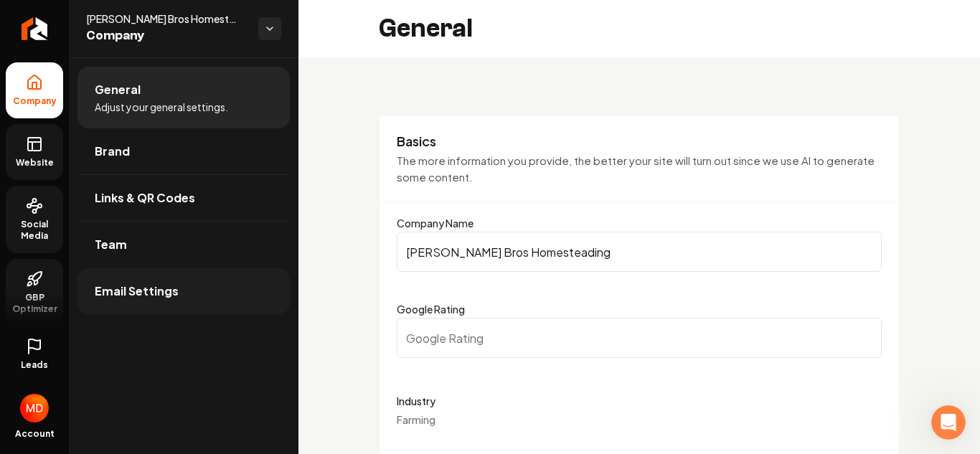
click at [159, 274] on link "Email Settings" at bounding box center [183, 291] width 212 height 46
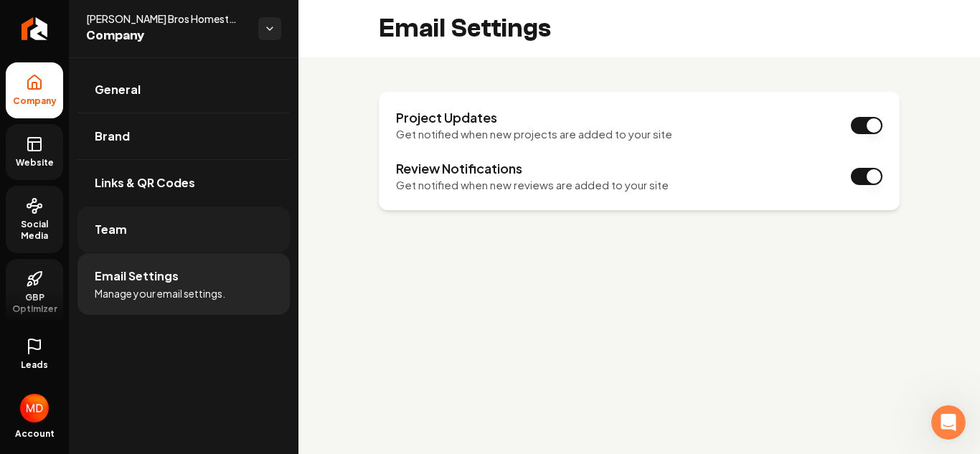
click at [174, 235] on link "Team" at bounding box center [183, 230] width 212 height 46
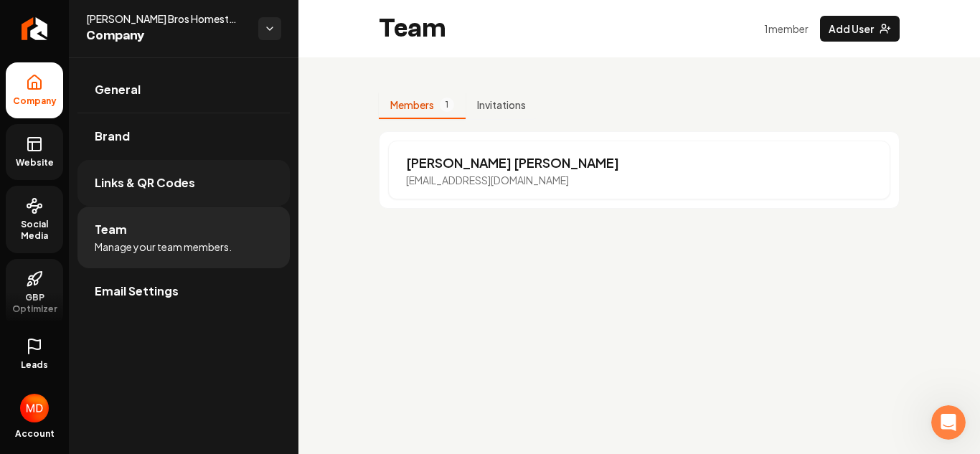
click at [219, 177] on link "Links & QR Codes" at bounding box center [183, 183] width 212 height 46
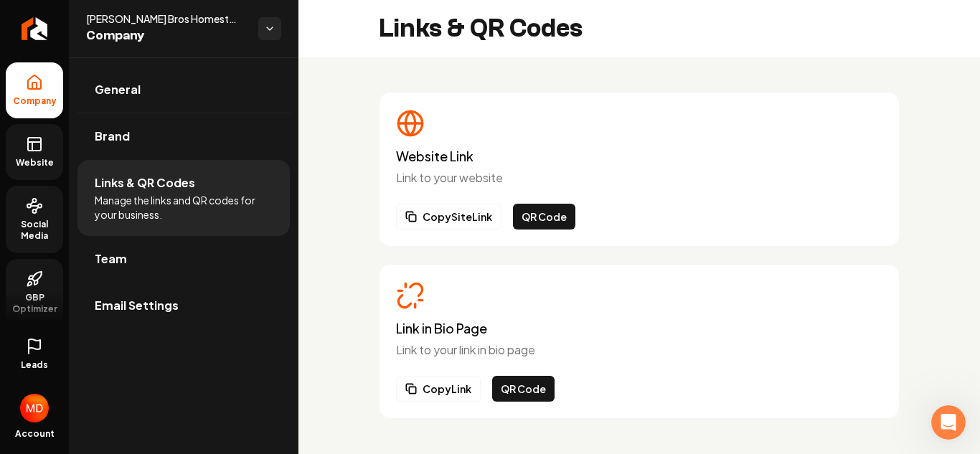
click at [219, 177] on li "Links & QR Codes Manage the links and QR codes for your business." at bounding box center [183, 198] width 212 height 76
drag, startPoint x: 87, startPoint y: 39, endPoint x: 169, endPoint y: -62, distance: 131.0
click at [23, 168] on span "Website" at bounding box center [34, 162] width 49 height 11
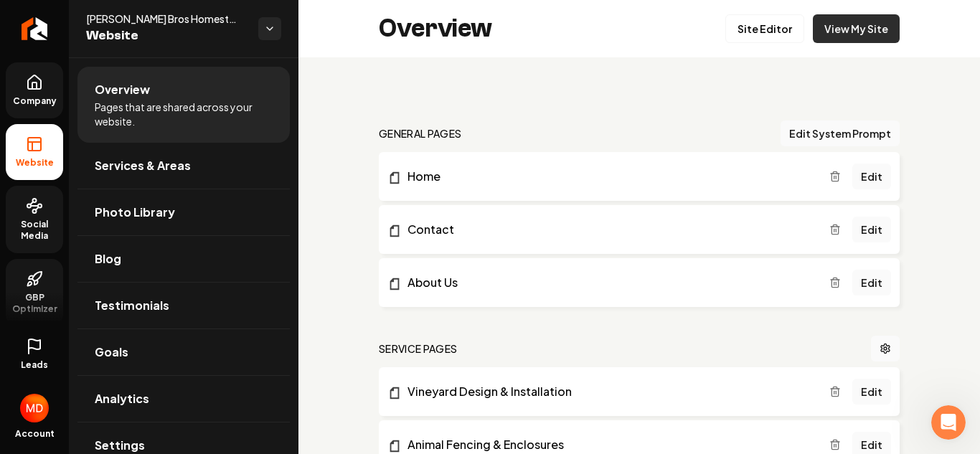
click at [858, 24] on link "View My Site" at bounding box center [856, 28] width 87 height 29
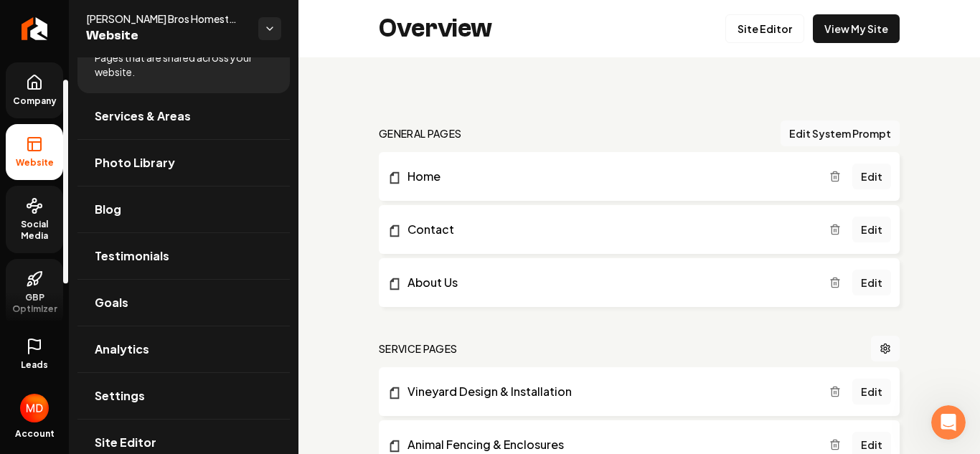
scroll to position [75, 0]
